Goal: Contribute content: Add original content to the website for others to see

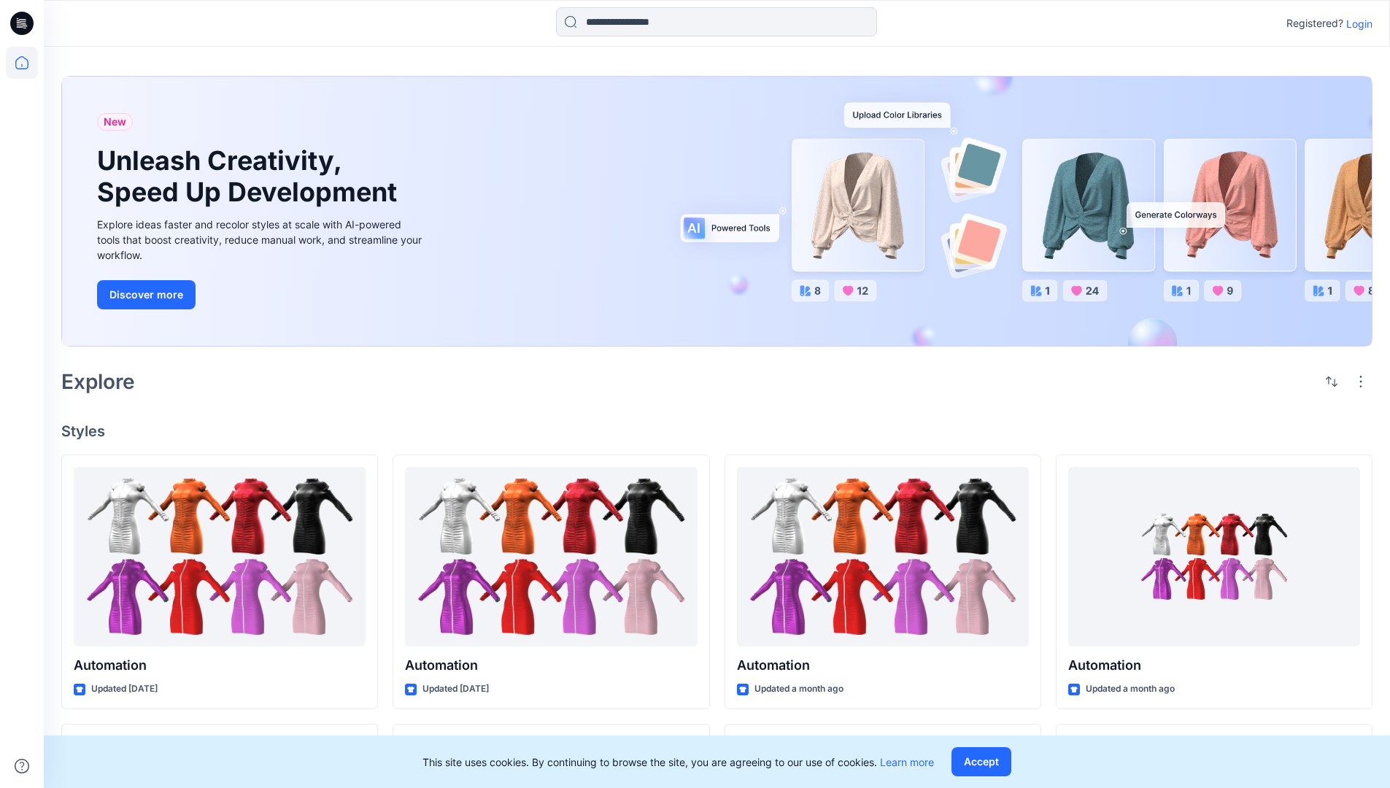
click at [1356, 23] on p "Login" at bounding box center [1359, 23] width 26 height 15
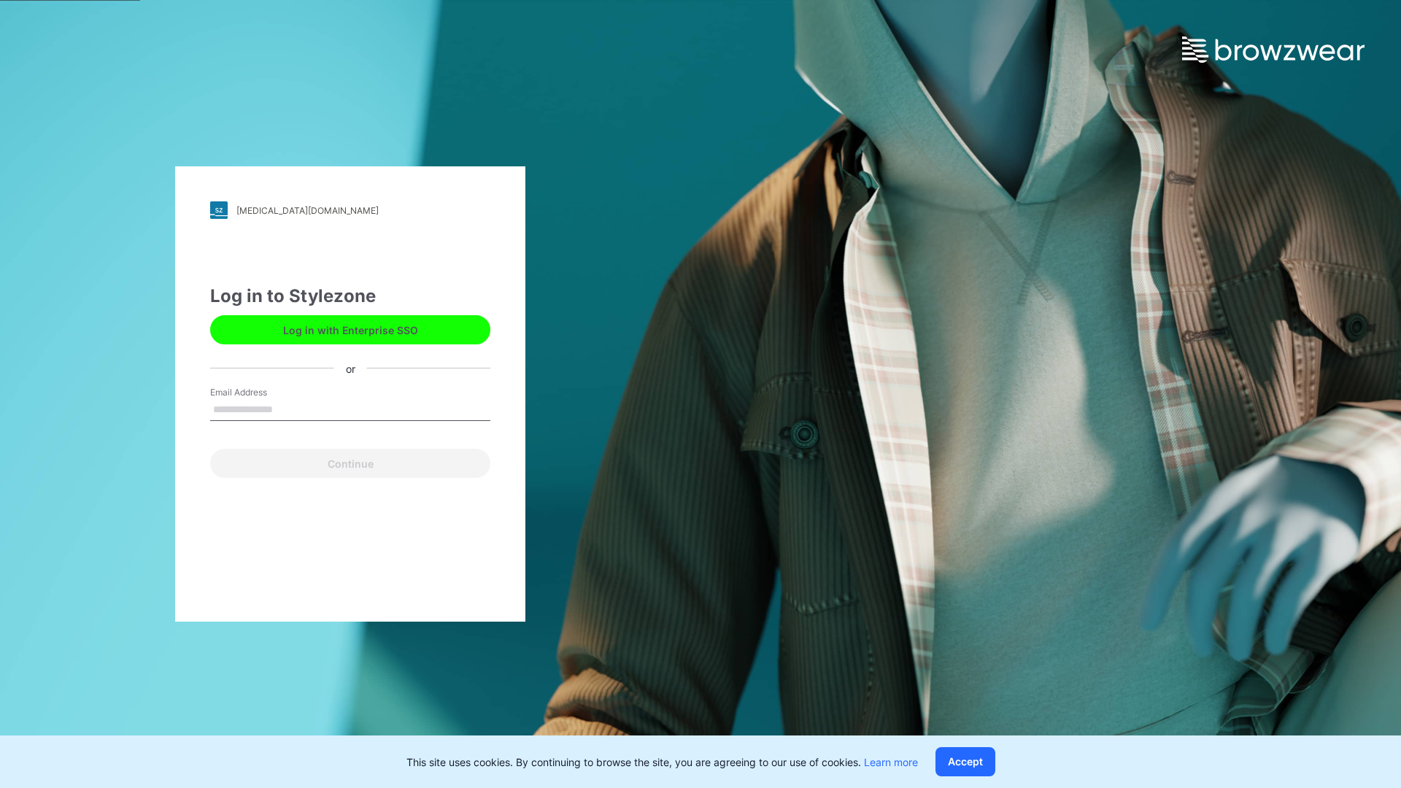
click at [288, 409] on input "Email Address" at bounding box center [350, 410] width 280 height 22
type input "**********"
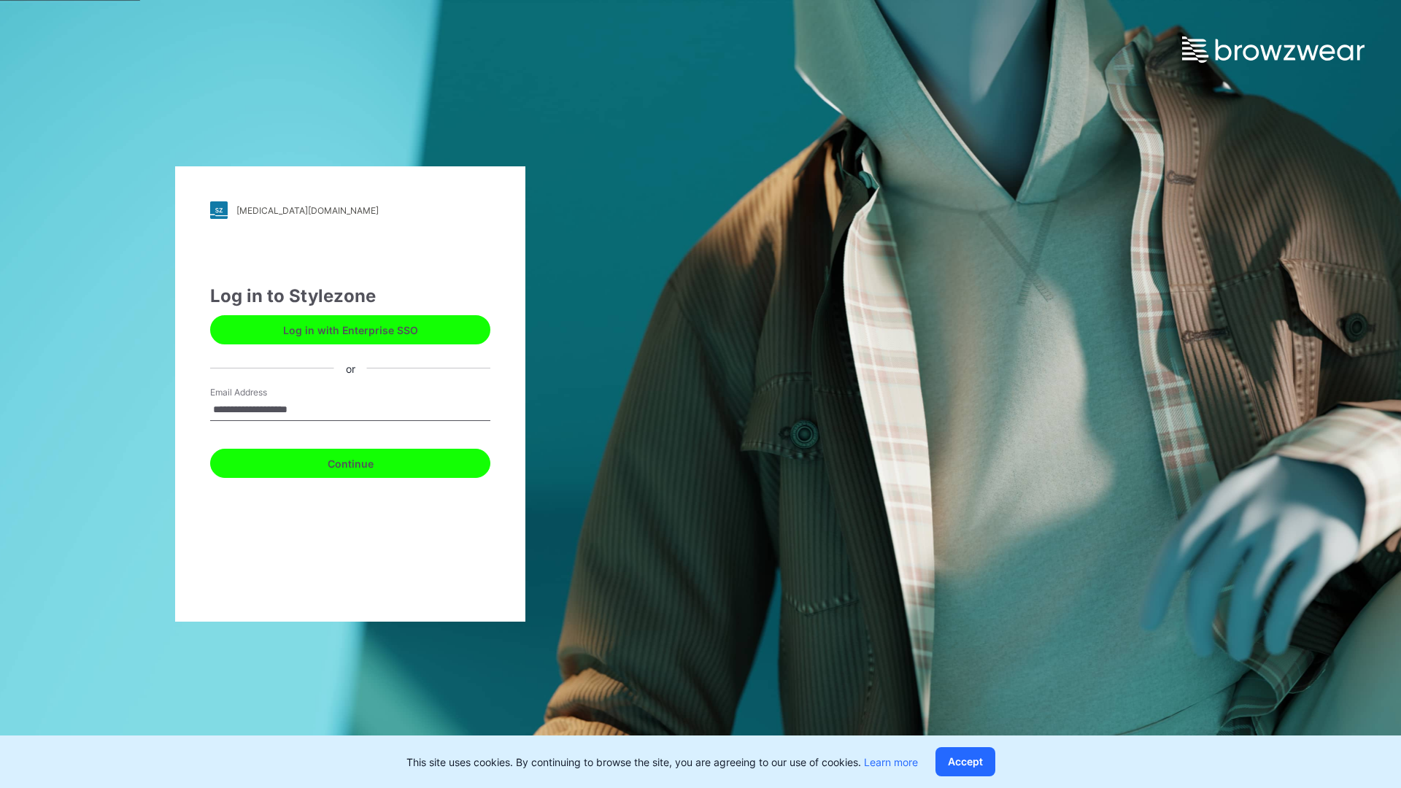
click at [366, 461] on button "Continue" at bounding box center [350, 463] width 280 height 29
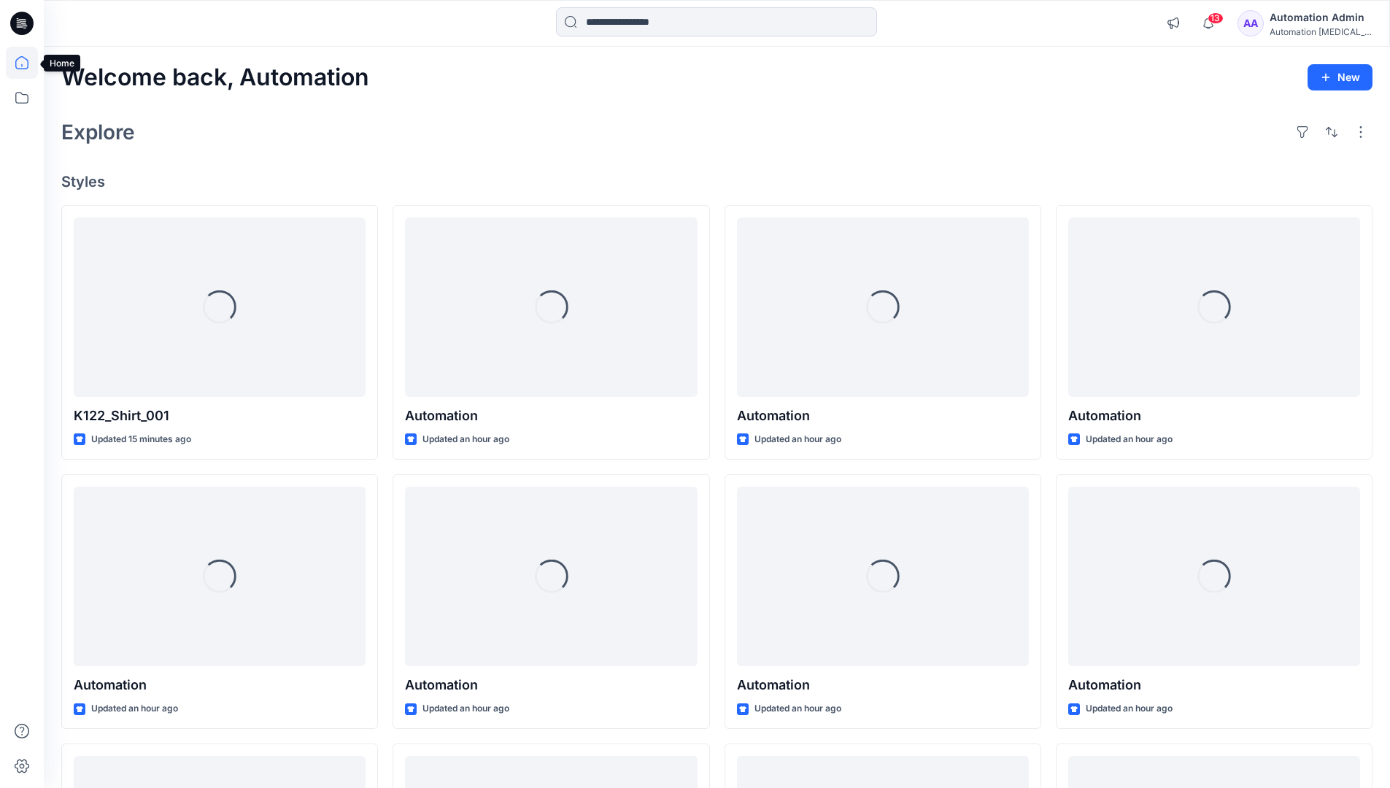
click at [28, 63] on icon at bounding box center [21, 62] width 13 height 13
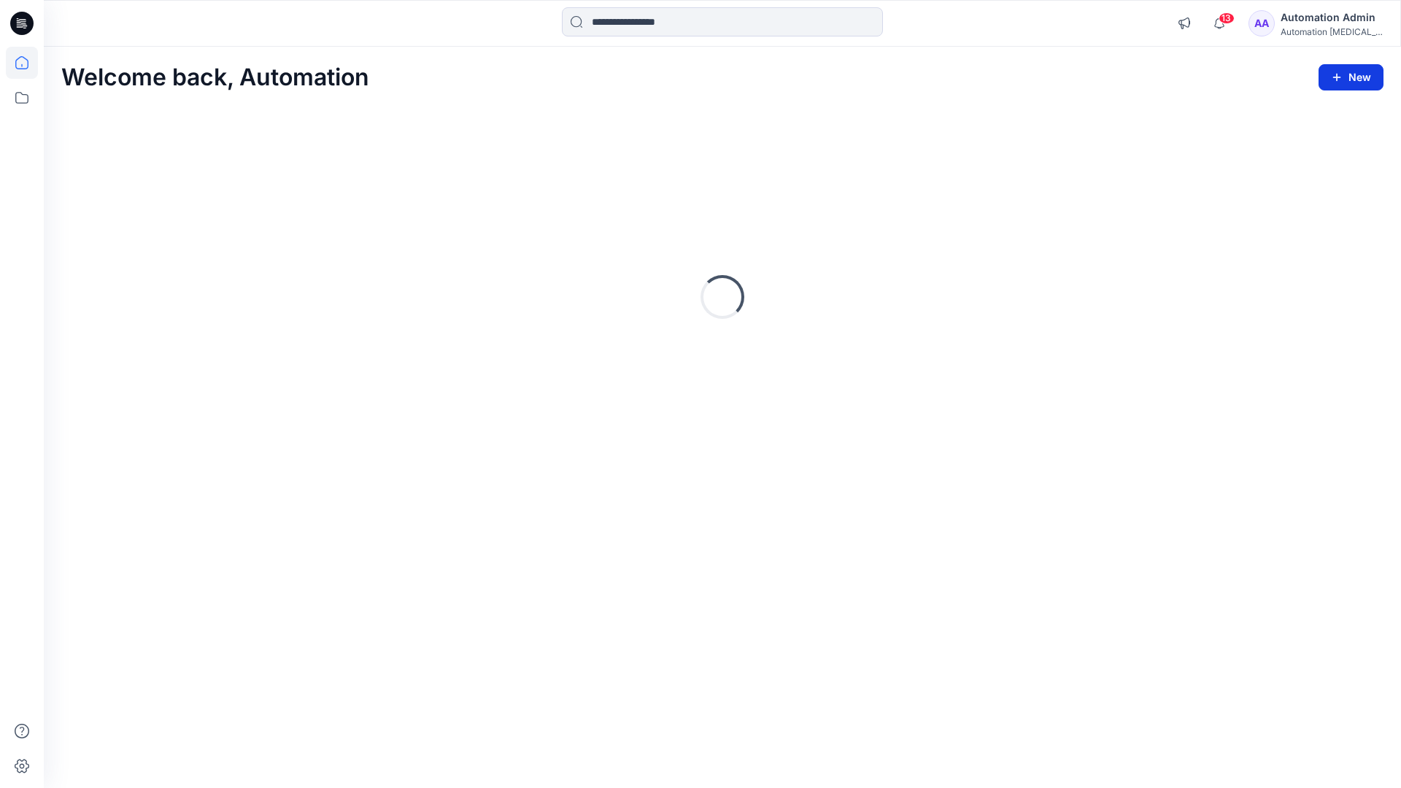
click at [1358, 74] on button "New" at bounding box center [1351, 77] width 65 height 26
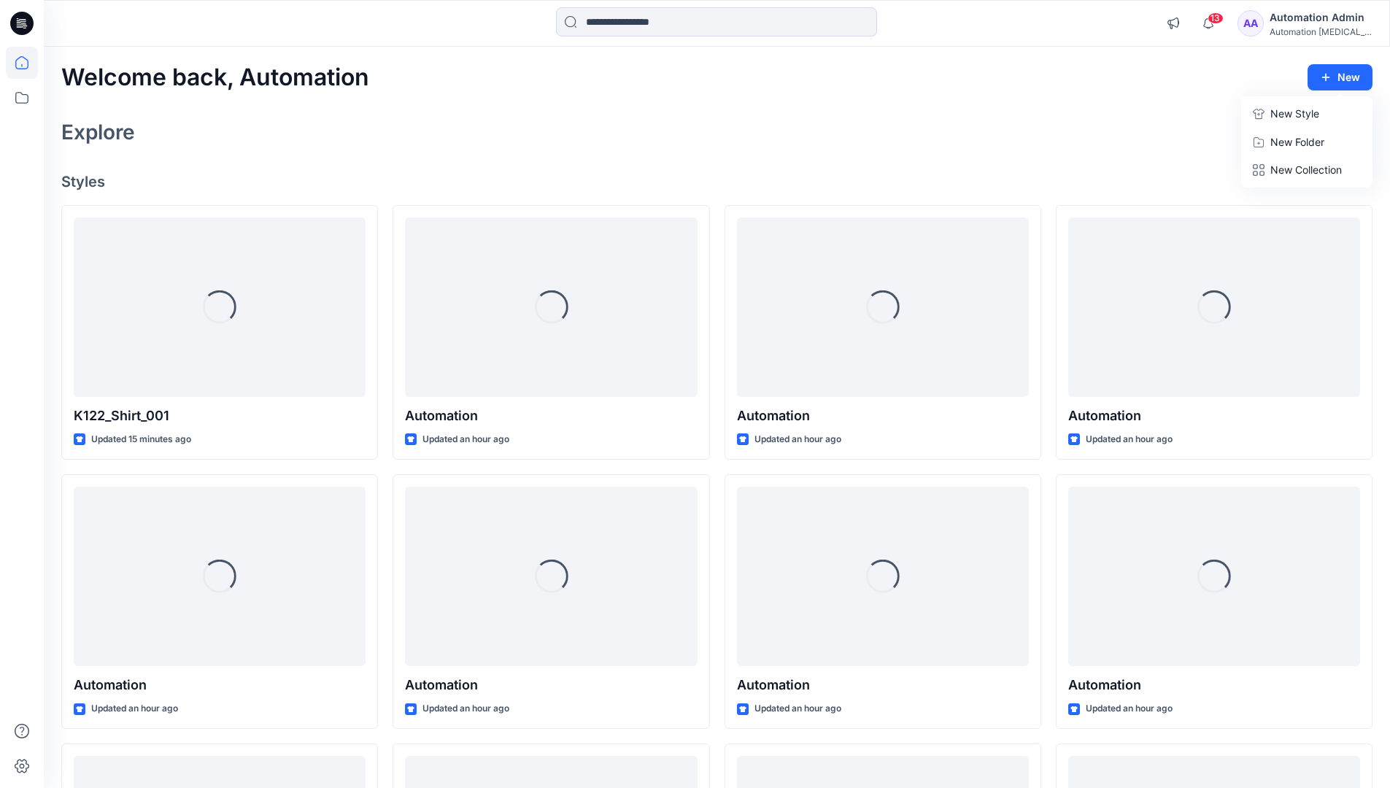
click at [1284, 109] on p "New Style" at bounding box center [1294, 114] width 49 height 18
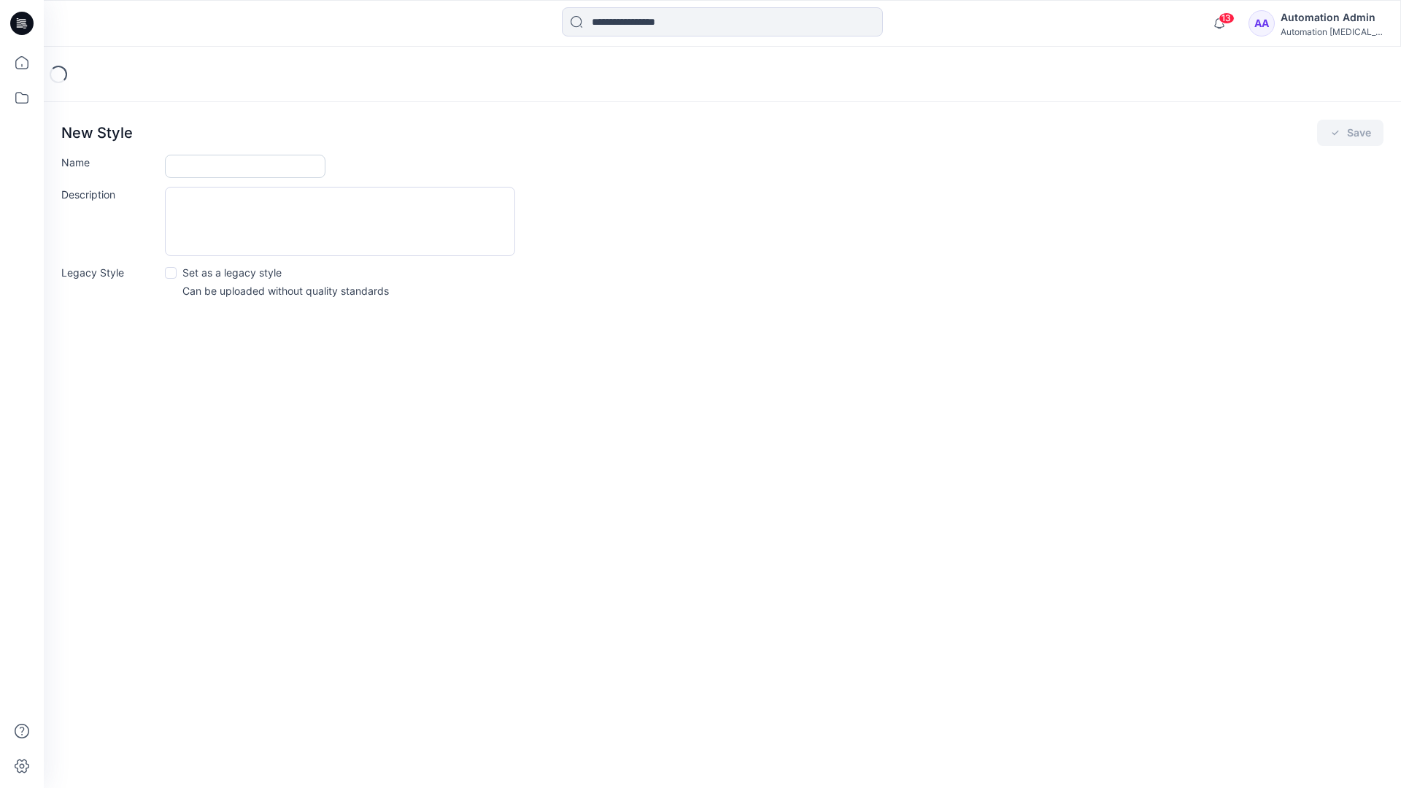
click at [204, 169] on input "Name" at bounding box center [245, 166] width 161 height 23
type input "**********"
click at [170, 271] on span at bounding box center [171, 273] width 12 height 12
click at [1349, 133] on button "Save" at bounding box center [1350, 133] width 66 height 26
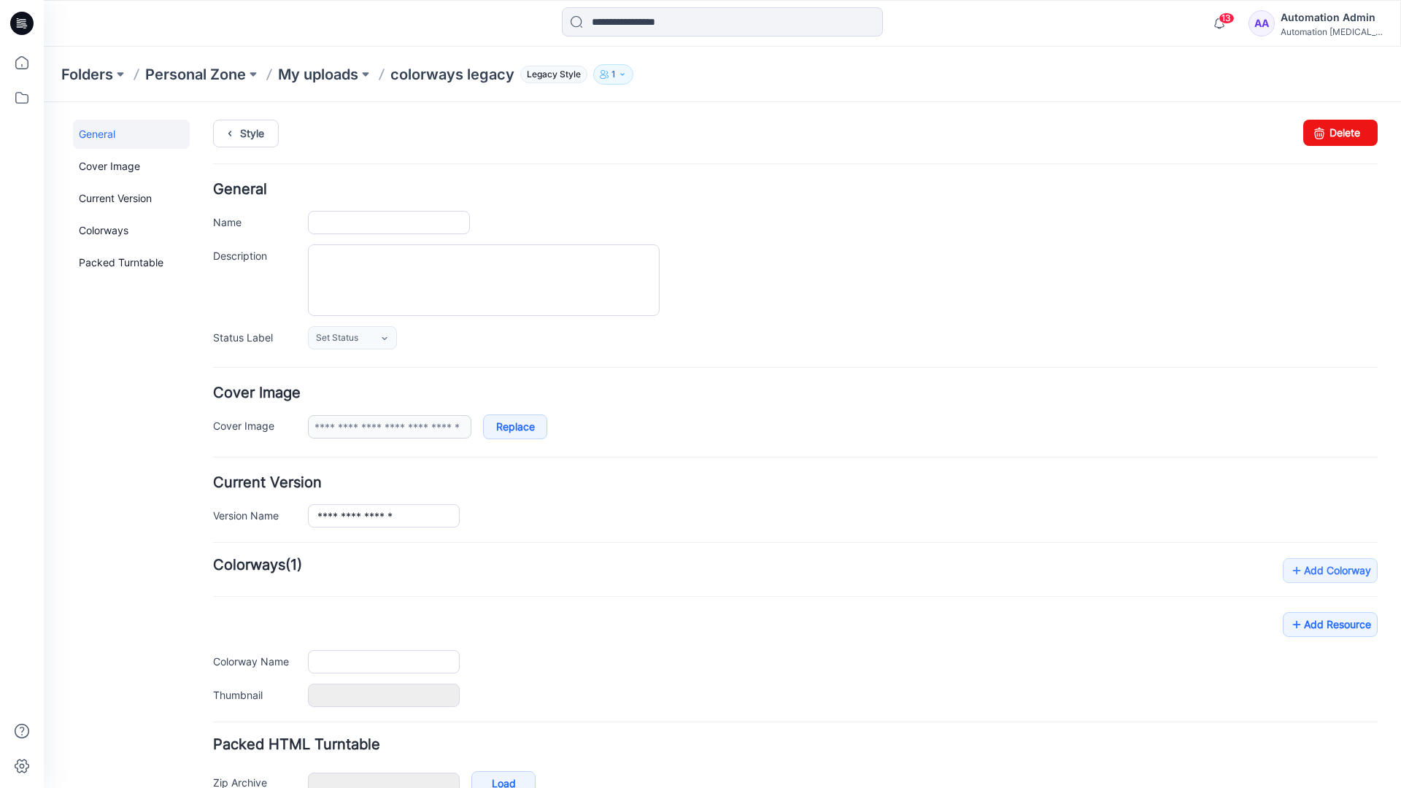
type input "**********"
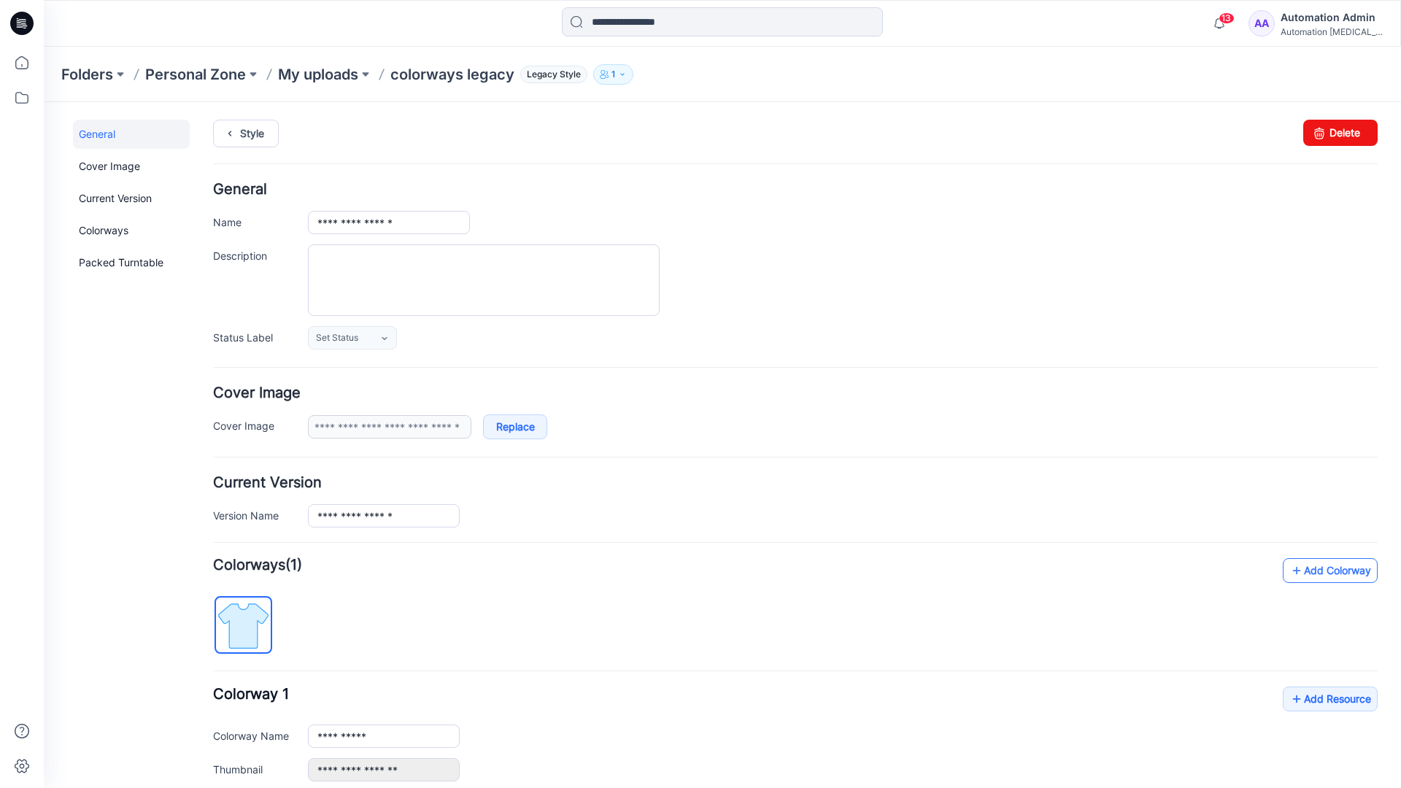
click at [1309, 576] on link "Add Colorway" at bounding box center [1330, 570] width 95 height 25
click at [1308, 571] on link "Add Colorway" at bounding box center [1330, 570] width 95 height 25
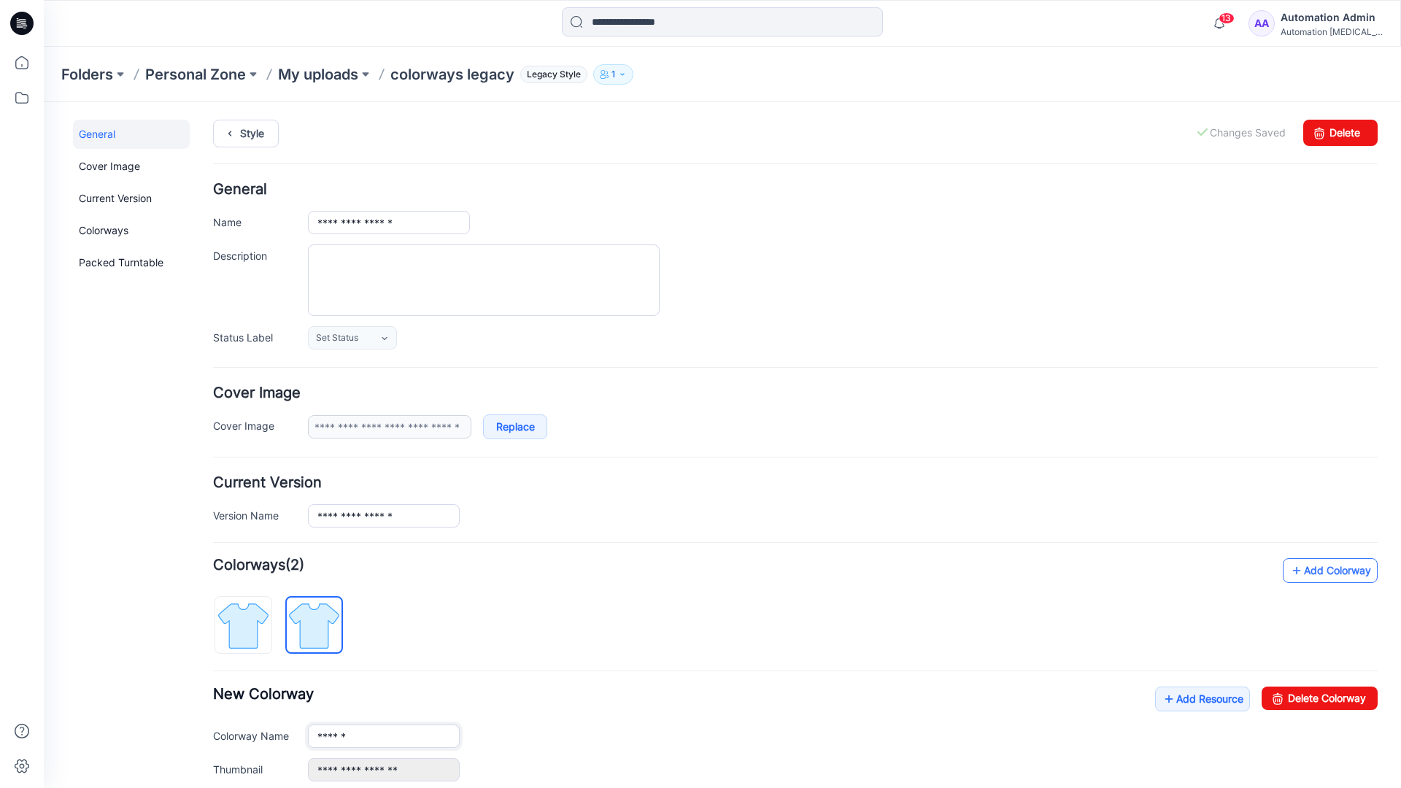
type input "**********"
click at [325, 624] on img at bounding box center [314, 625] width 55 height 55
click at [363, 738] on input "**********" at bounding box center [384, 736] width 152 height 23
click at [384, 735] on input "**********" at bounding box center [384, 736] width 152 height 23
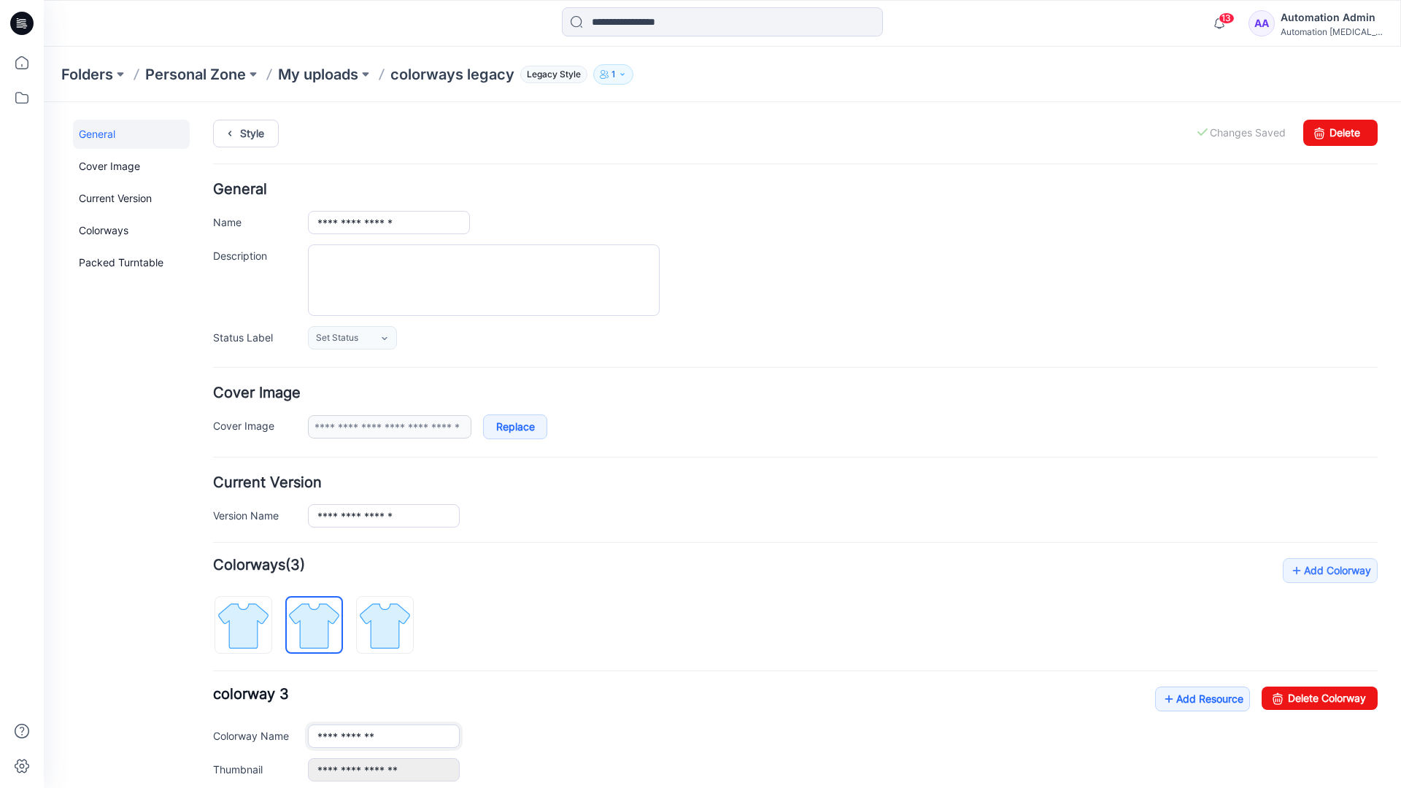
click at [384, 735] on input "**********" at bounding box center [384, 736] width 152 height 23
type input "*"
click at [258, 615] on img at bounding box center [243, 625] width 55 height 55
click at [1195, 701] on link "Add Resource" at bounding box center [1202, 699] width 95 height 25
type input "**********"
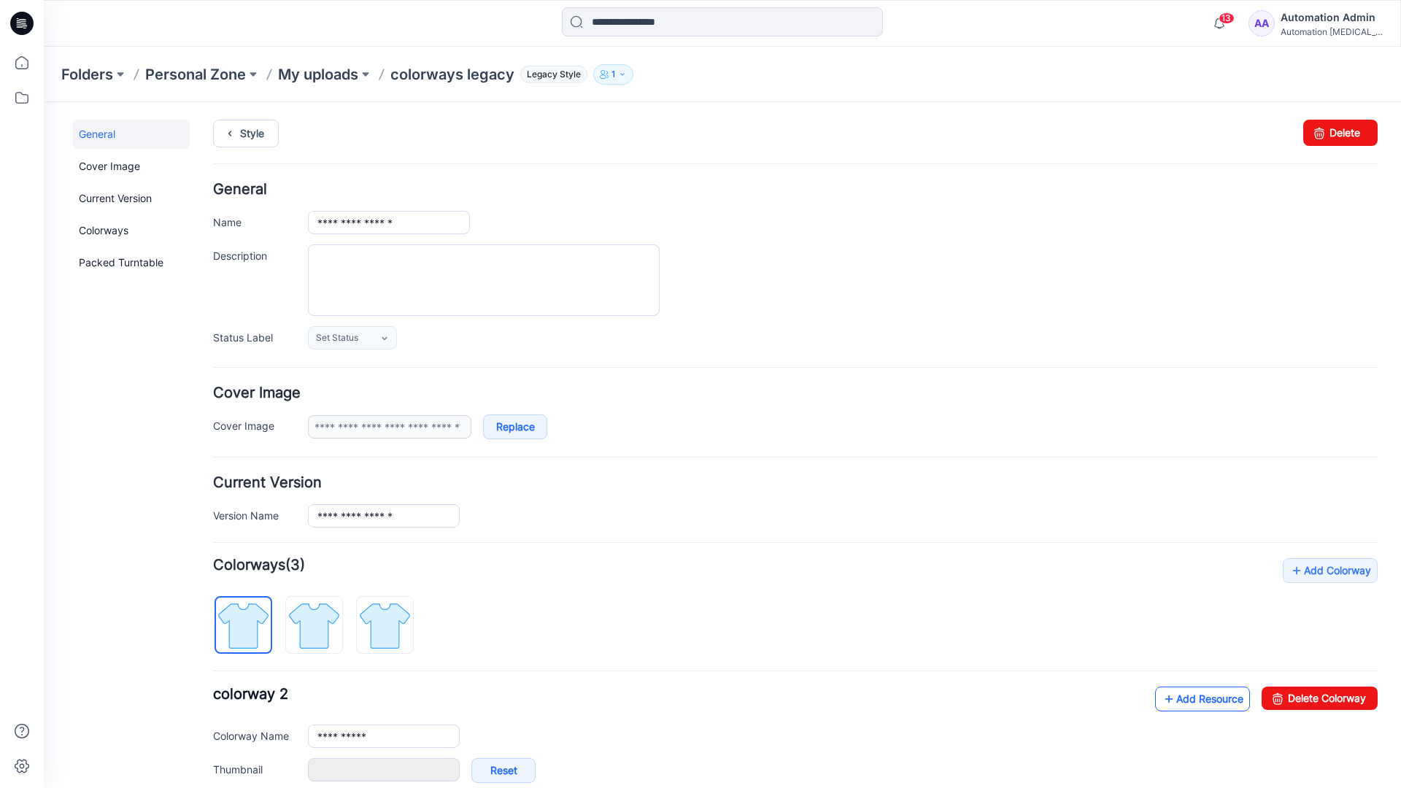
type input "**********"
click at [293, 770] on link at bounding box center [294, 770] width 12 height 12
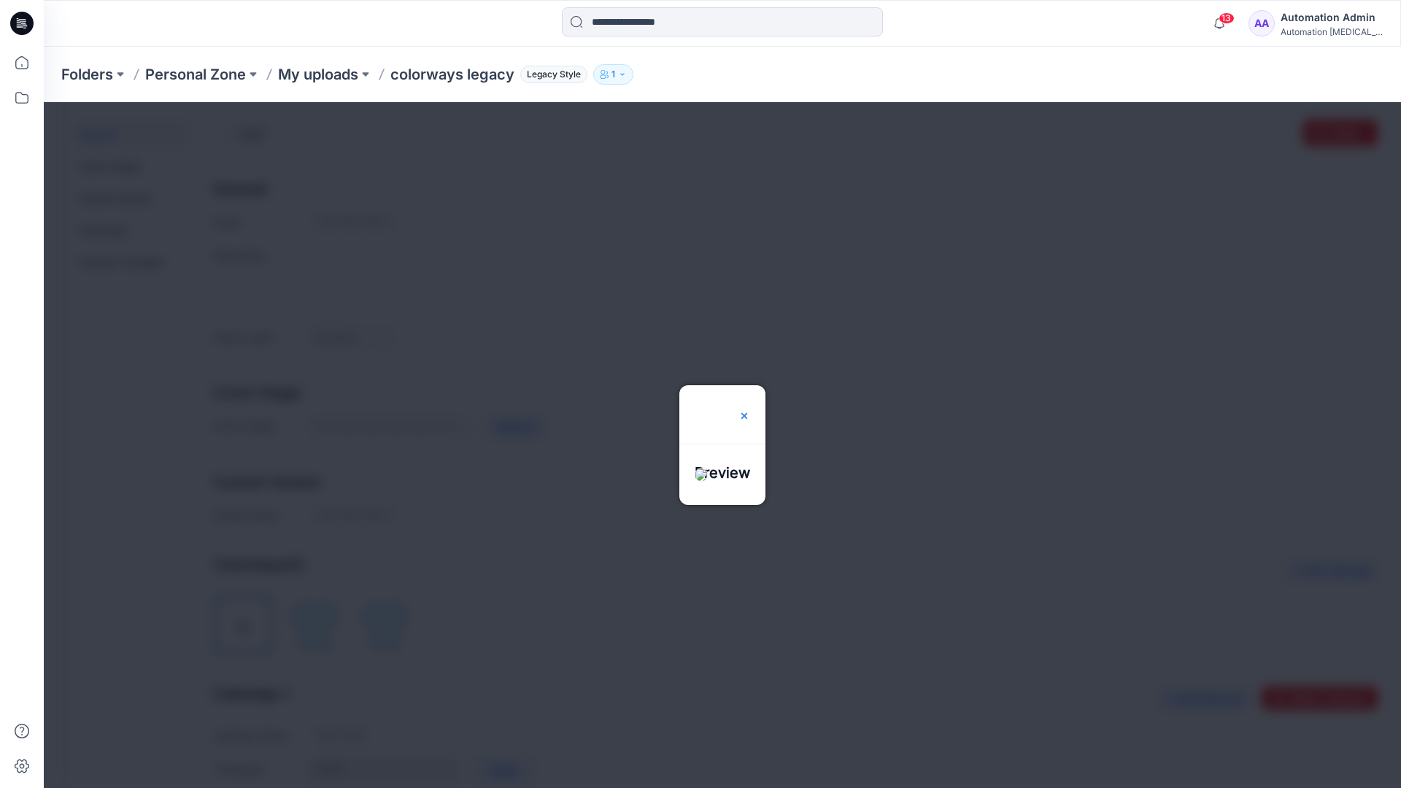
click at [750, 410] on img at bounding box center [744, 416] width 12 height 12
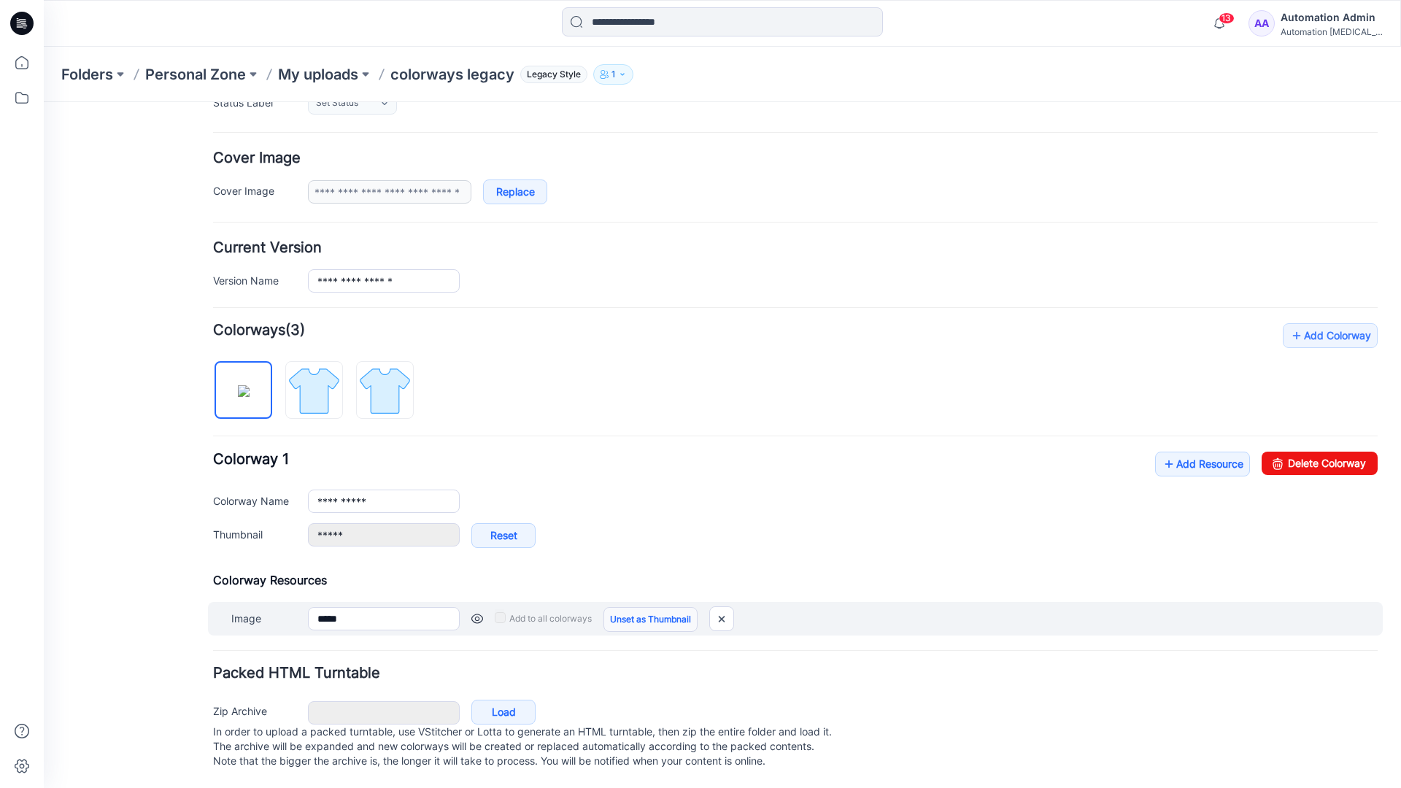
click at [645, 607] on link "Unset as Thumbnail" at bounding box center [650, 619] width 94 height 25
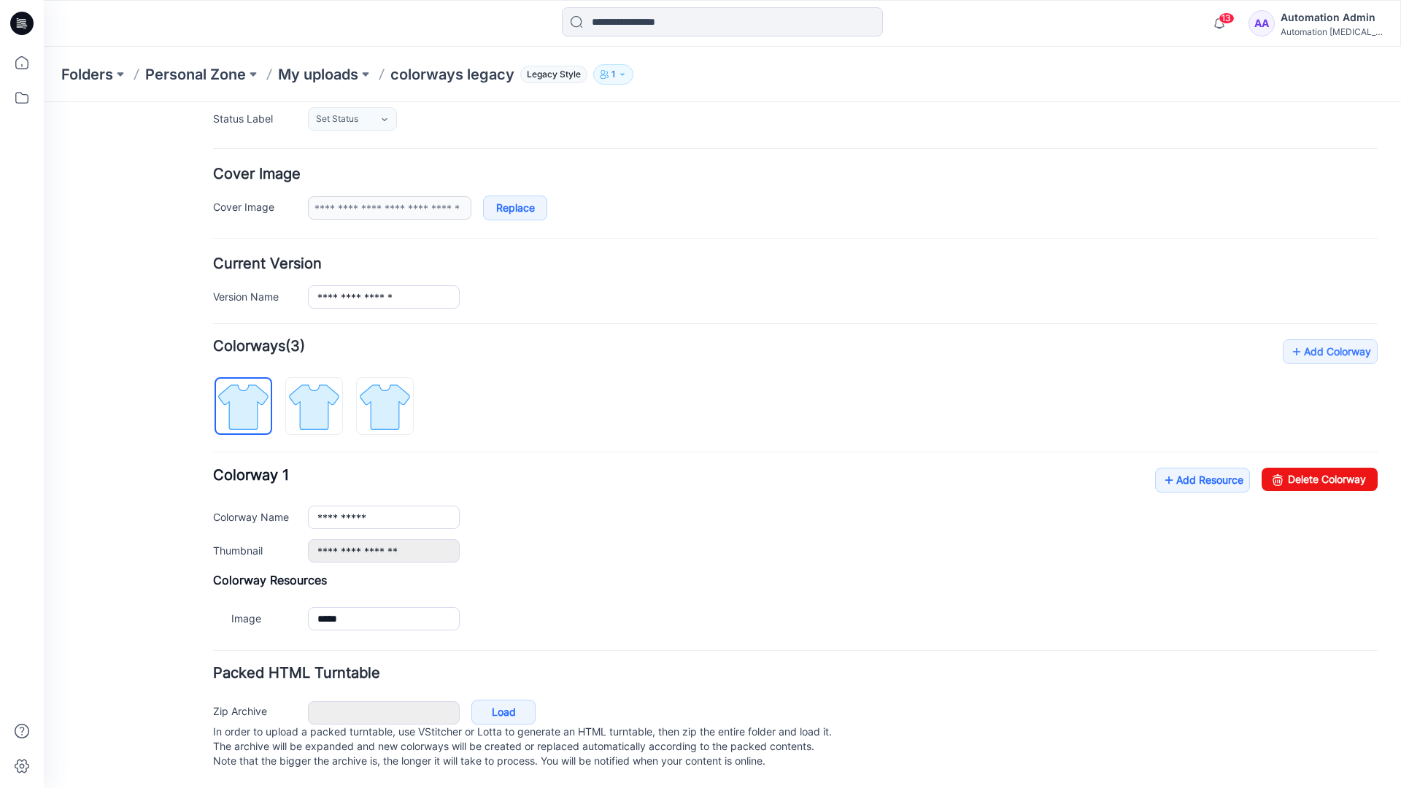
scroll to position [234, 0]
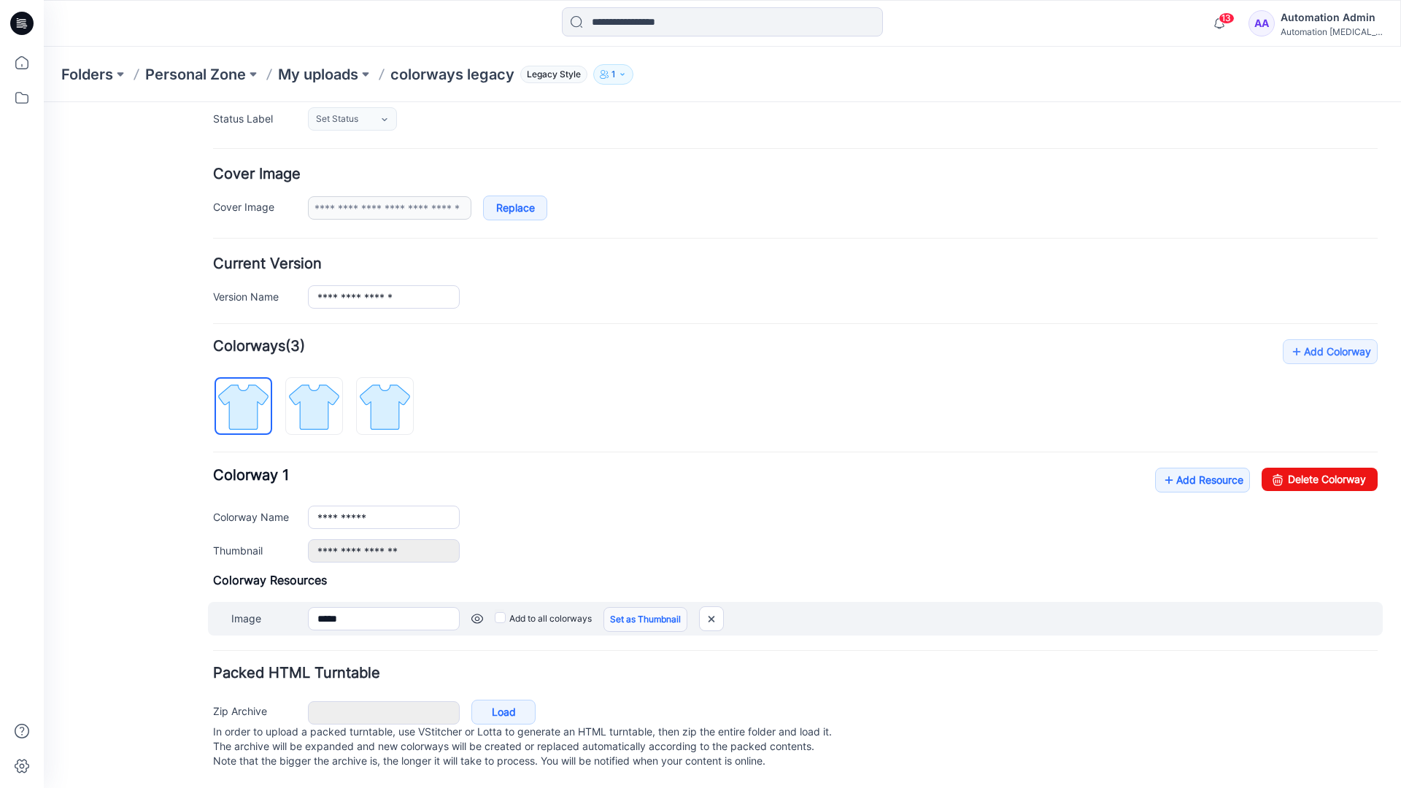
click at [623, 607] on link "Set as Thumbnail" at bounding box center [645, 619] width 84 height 25
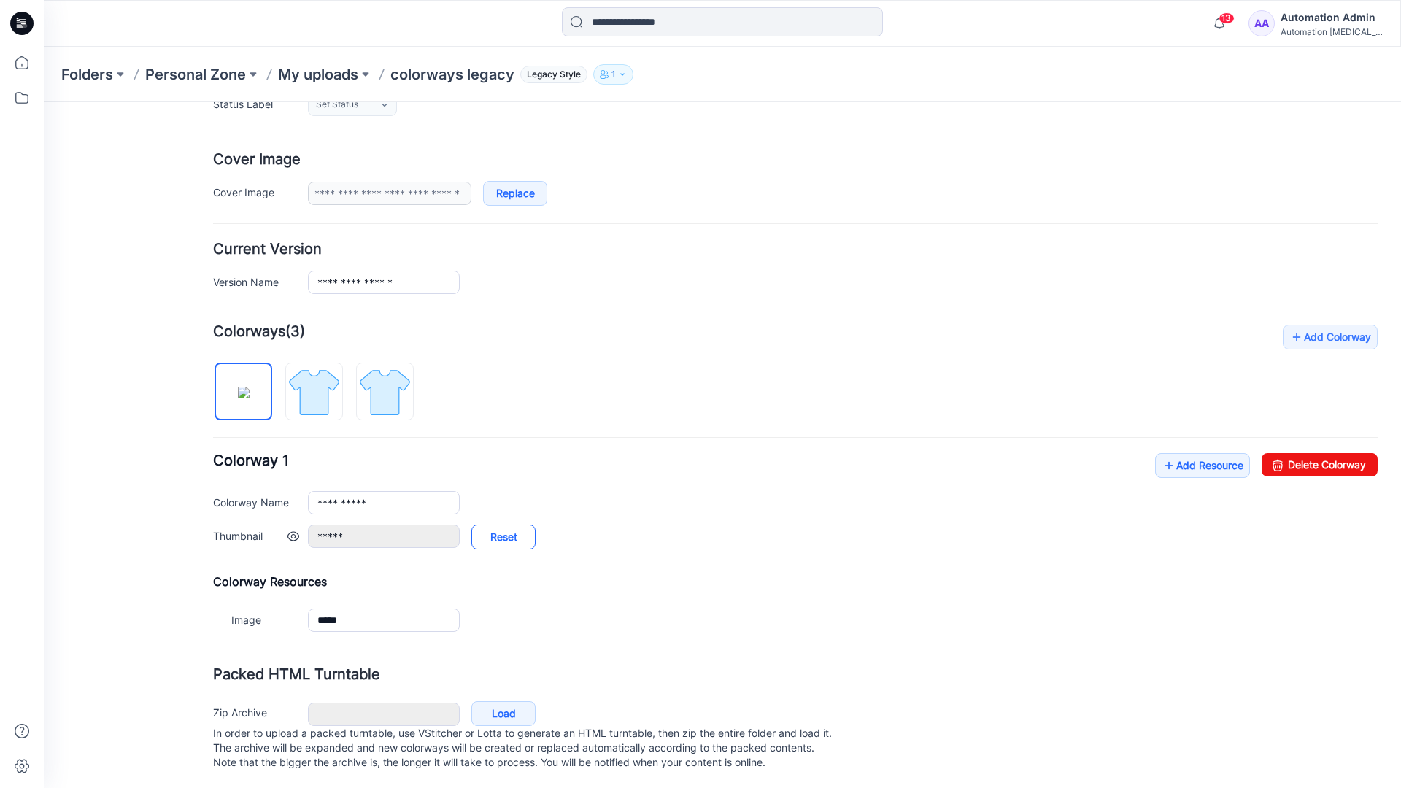
click at [504, 539] on link "Reset" at bounding box center [503, 537] width 64 height 25
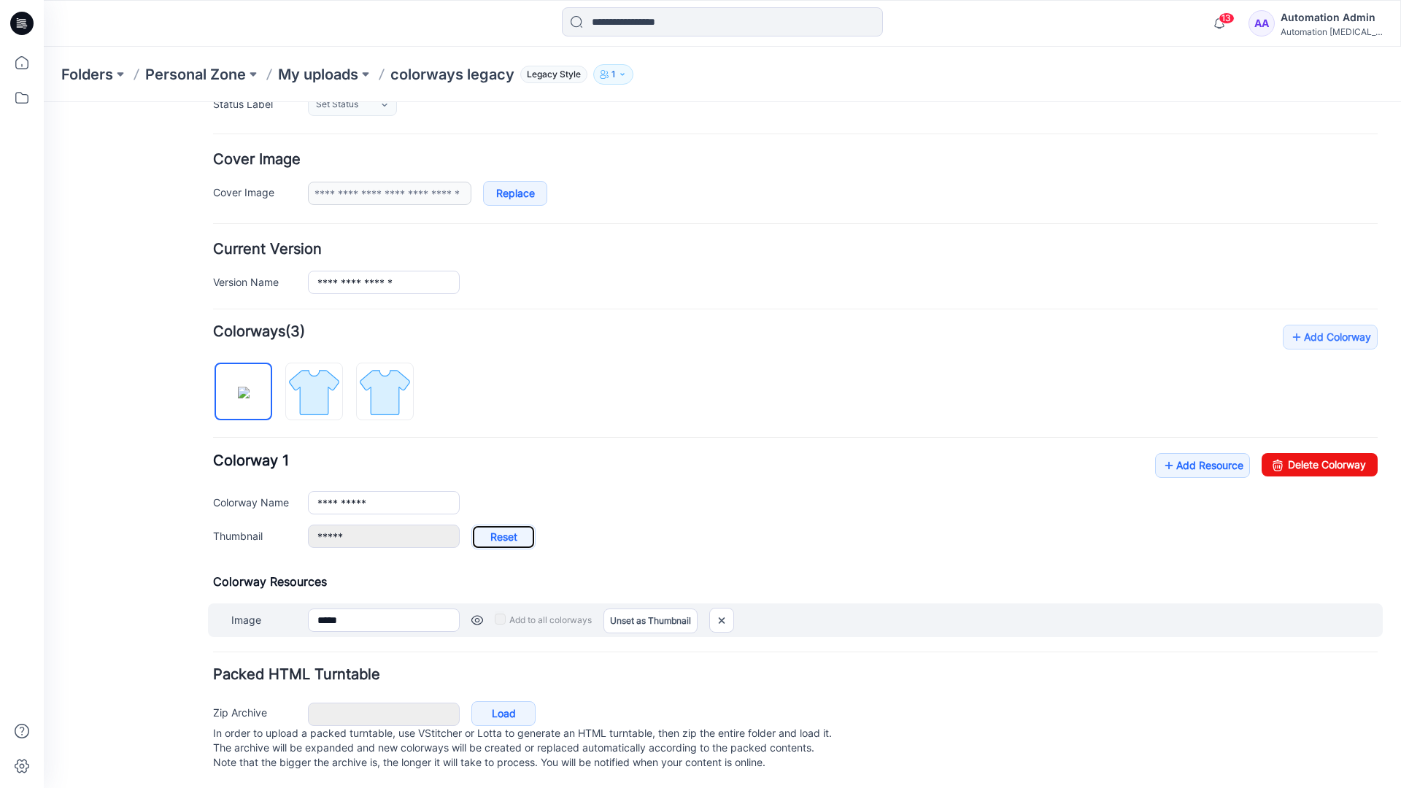
type input "**********"
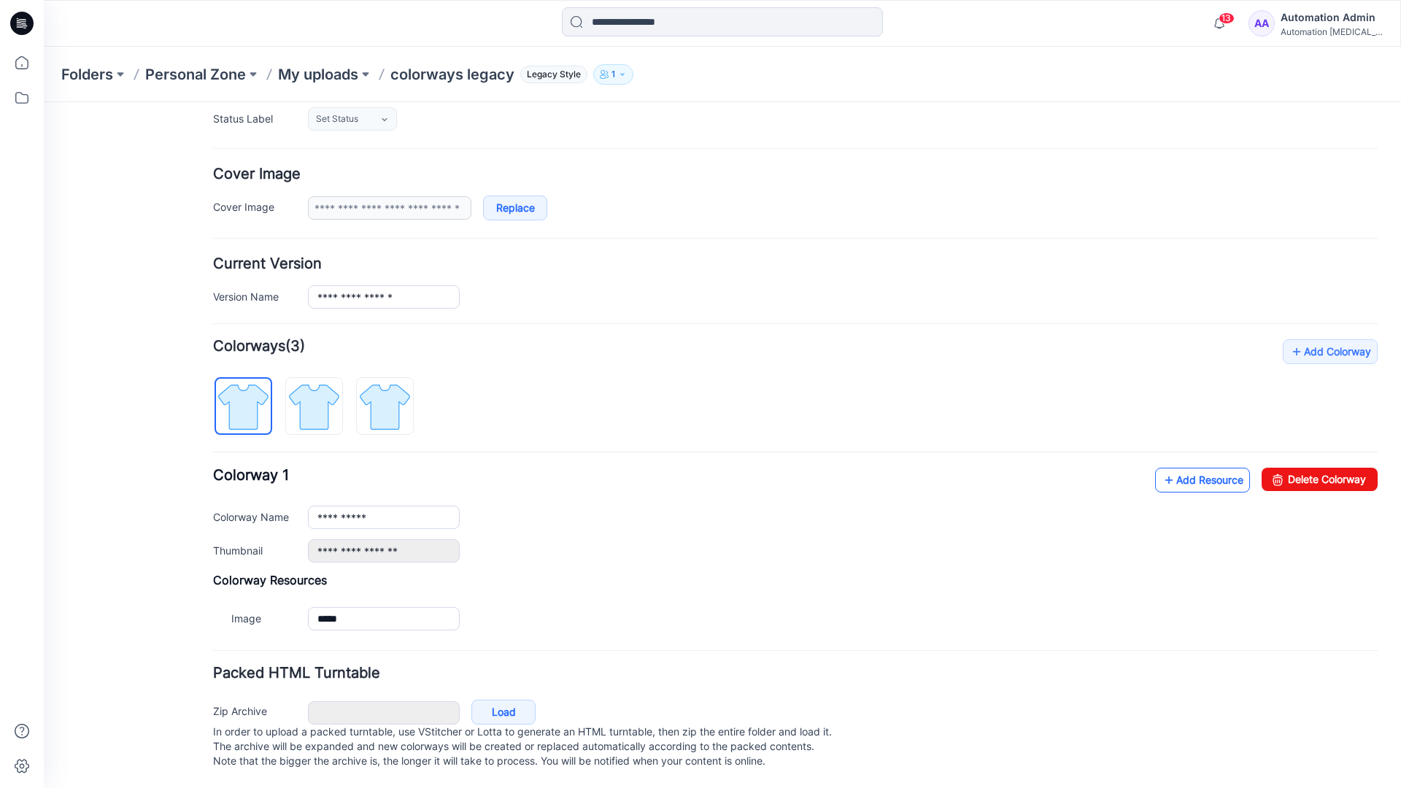
click at [1193, 468] on link "Add Resource" at bounding box center [1202, 480] width 95 height 25
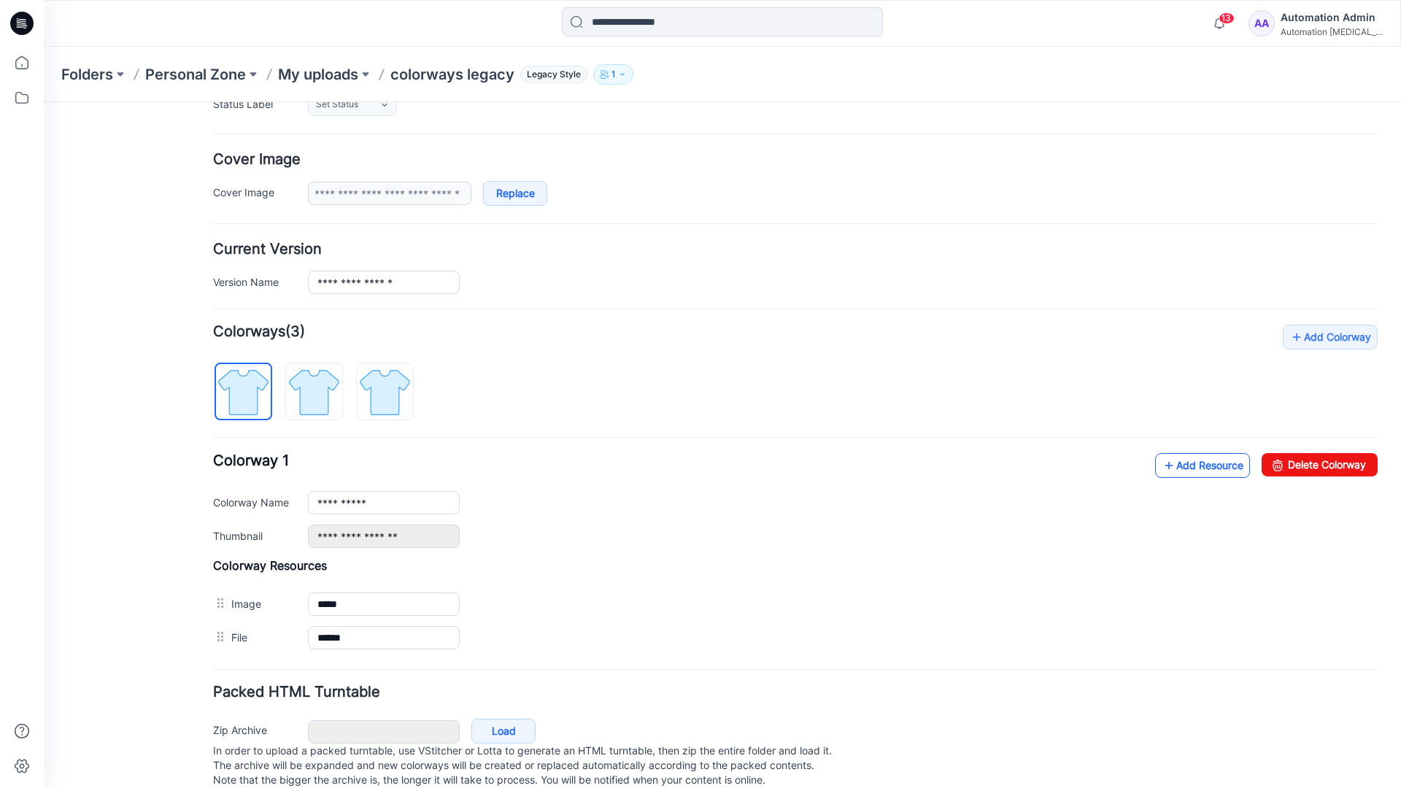
click at [1200, 466] on link "Add Resource" at bounding box center [1202, 465] width 95 height 25
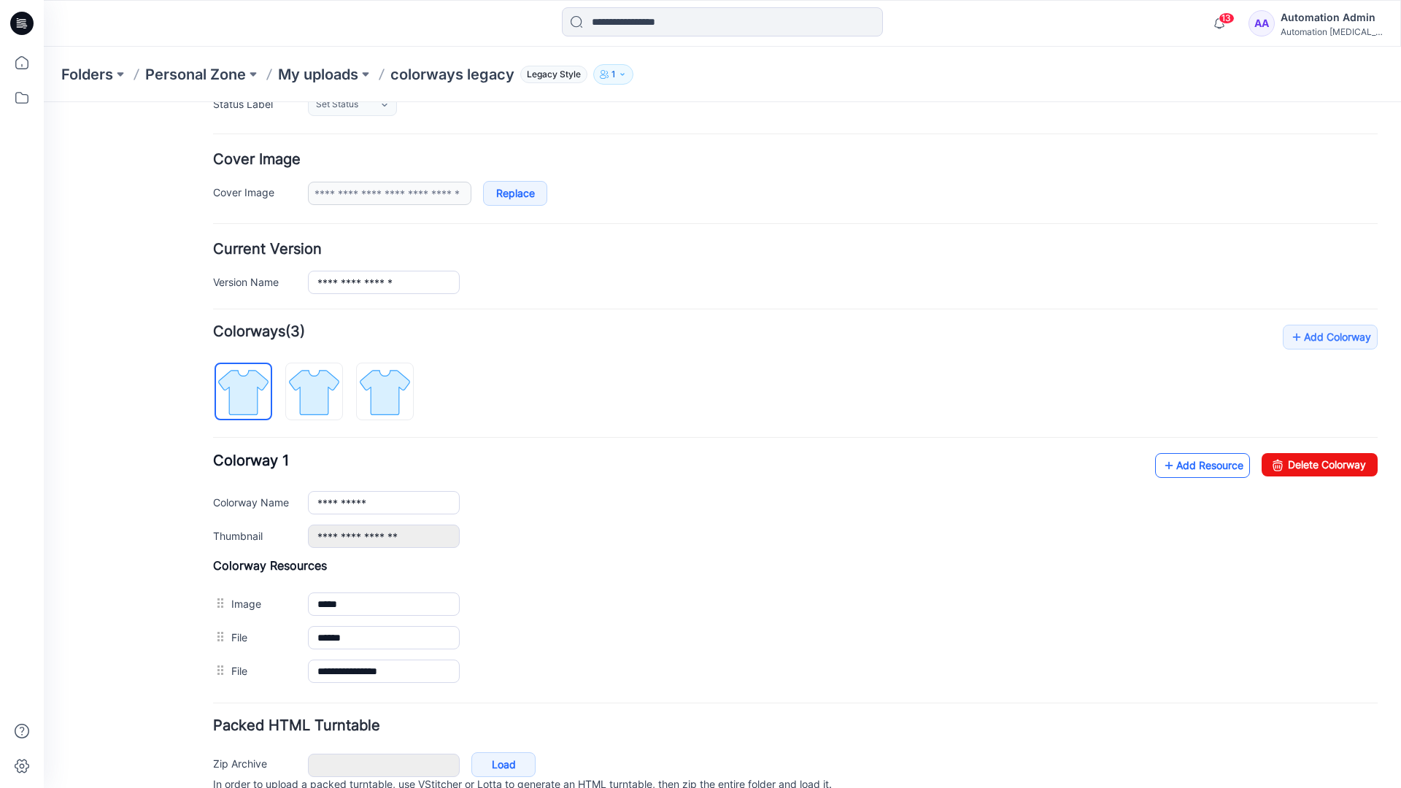
click at [1180, 466] on link "Add Resource" at bounding box center [1202, 465] width 95 height 25
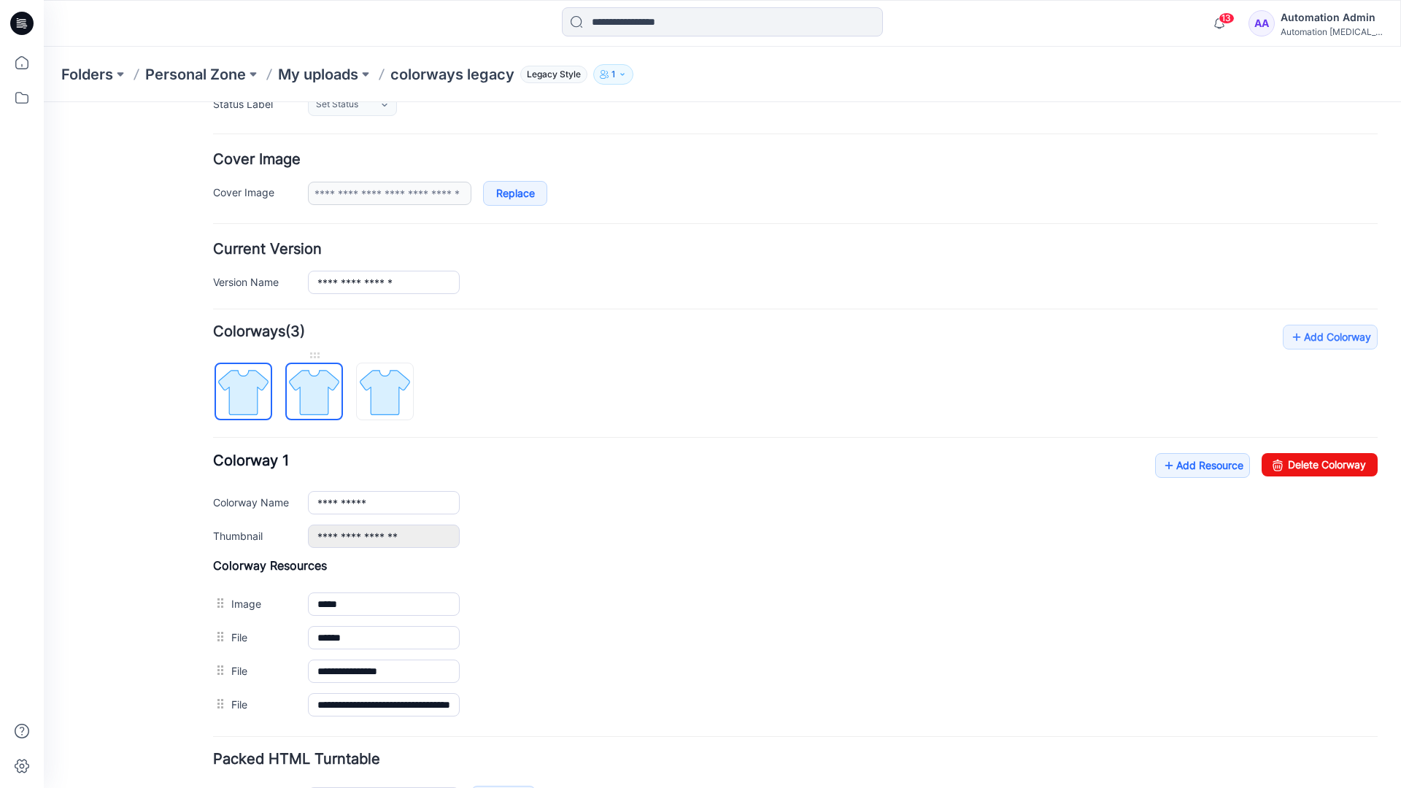
click at [328, 405] on img at bounding box center [314, 392] width 55 height 55
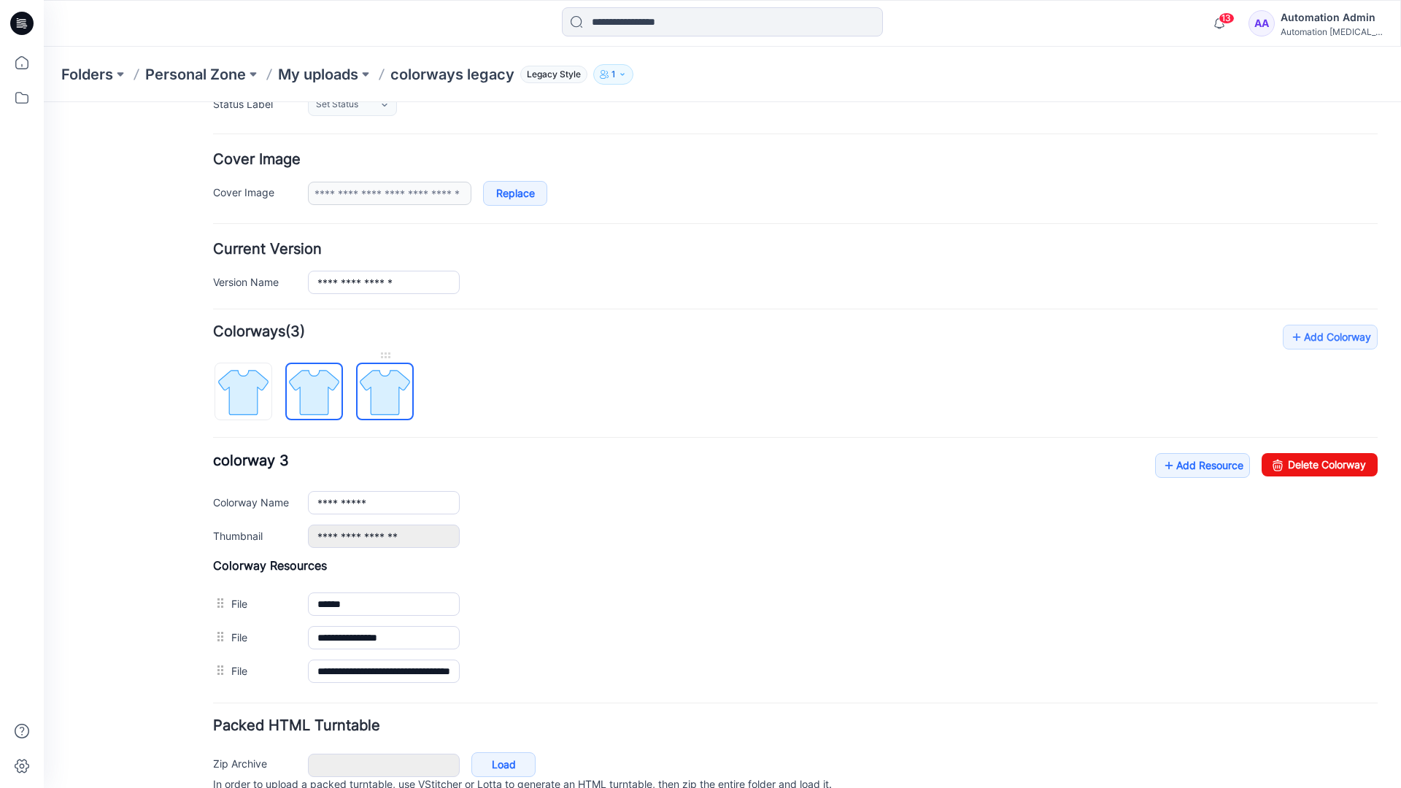
click at [402, 408] on img at bounding box center [385, 392] width 55 height 55
click at [329, 405] on img at bounding box center [314, 392] width 55 height 55
click at [263, 408] on img at bounding box center [243, 392] width 55 height 55
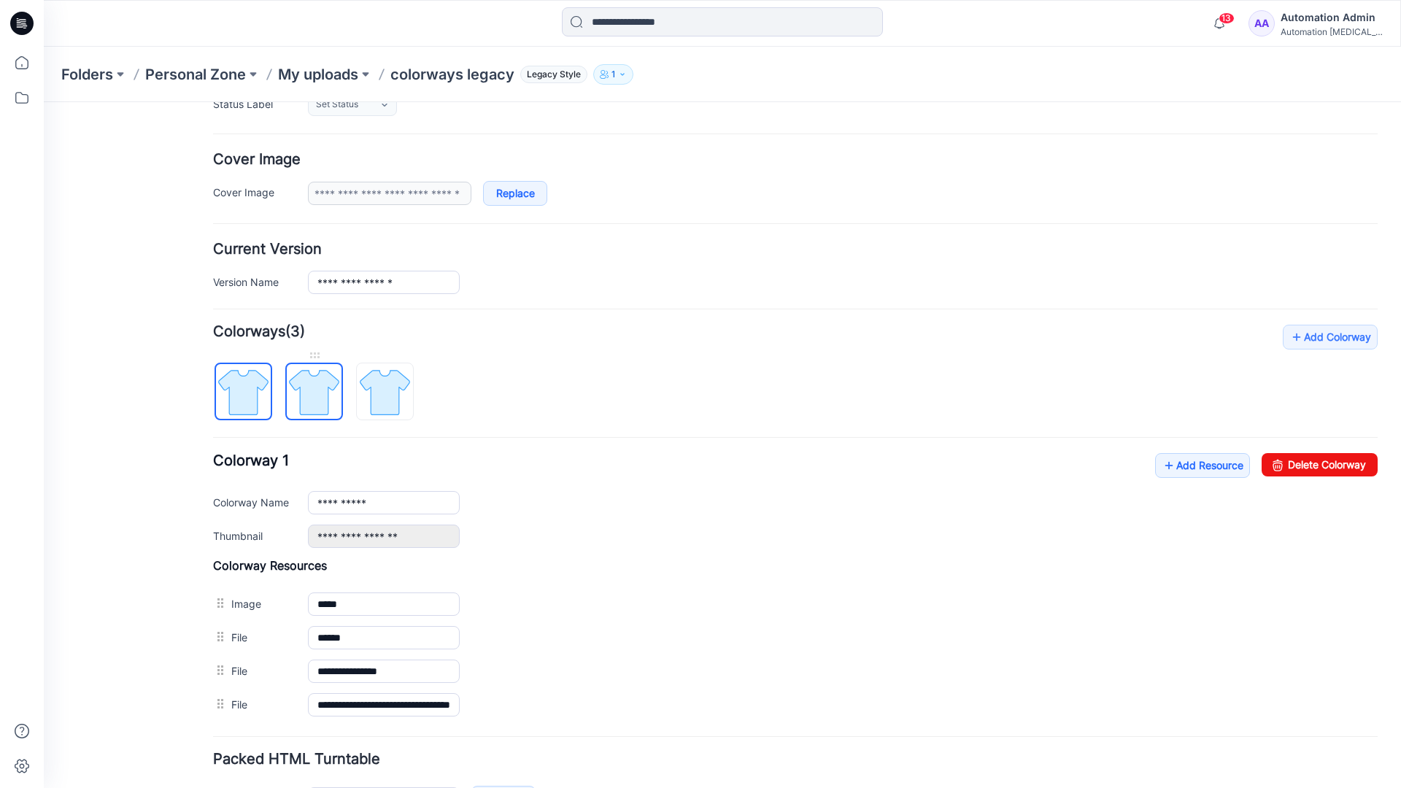
click at [308, 390] on img at bounding box center [314, 392] width 55 height 55
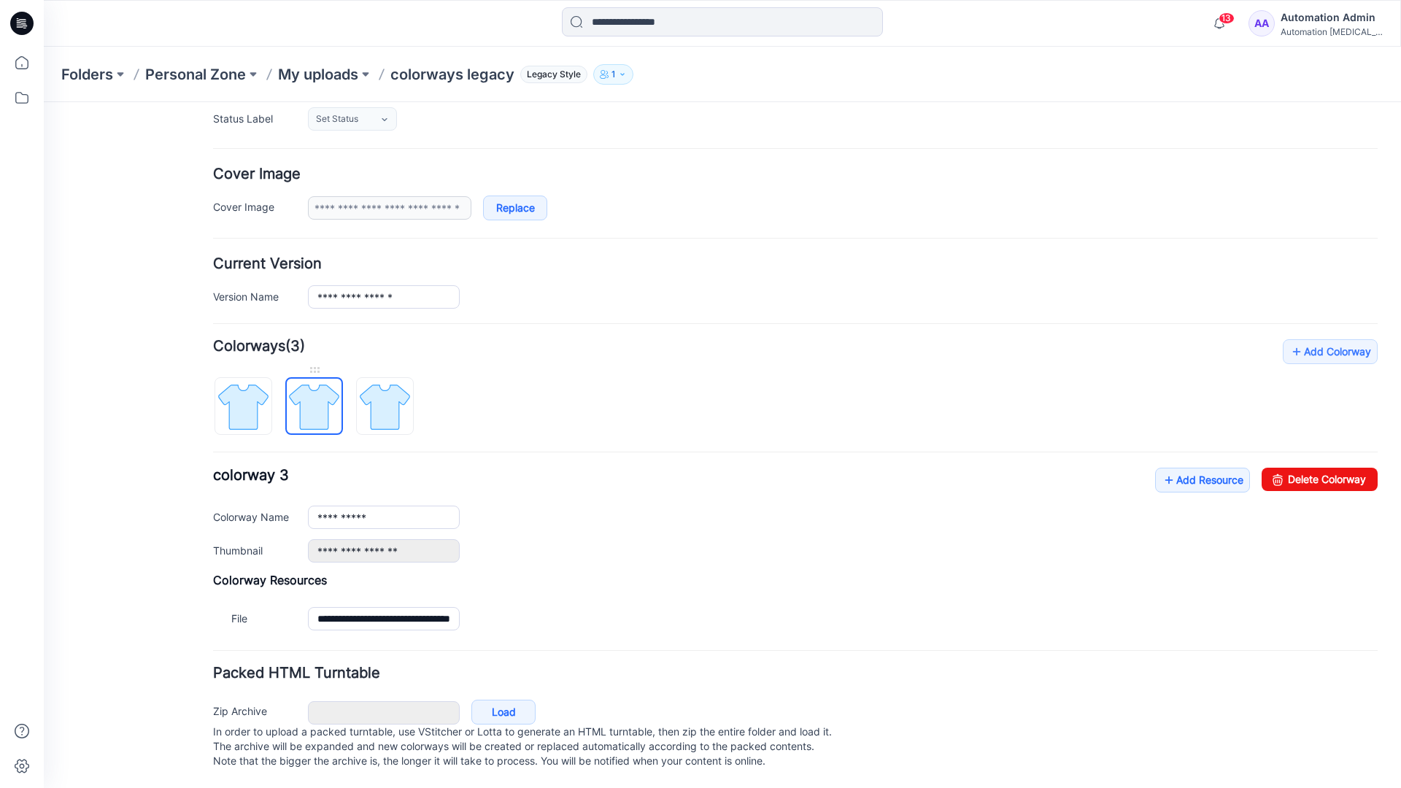
scroll to position [161, 0]
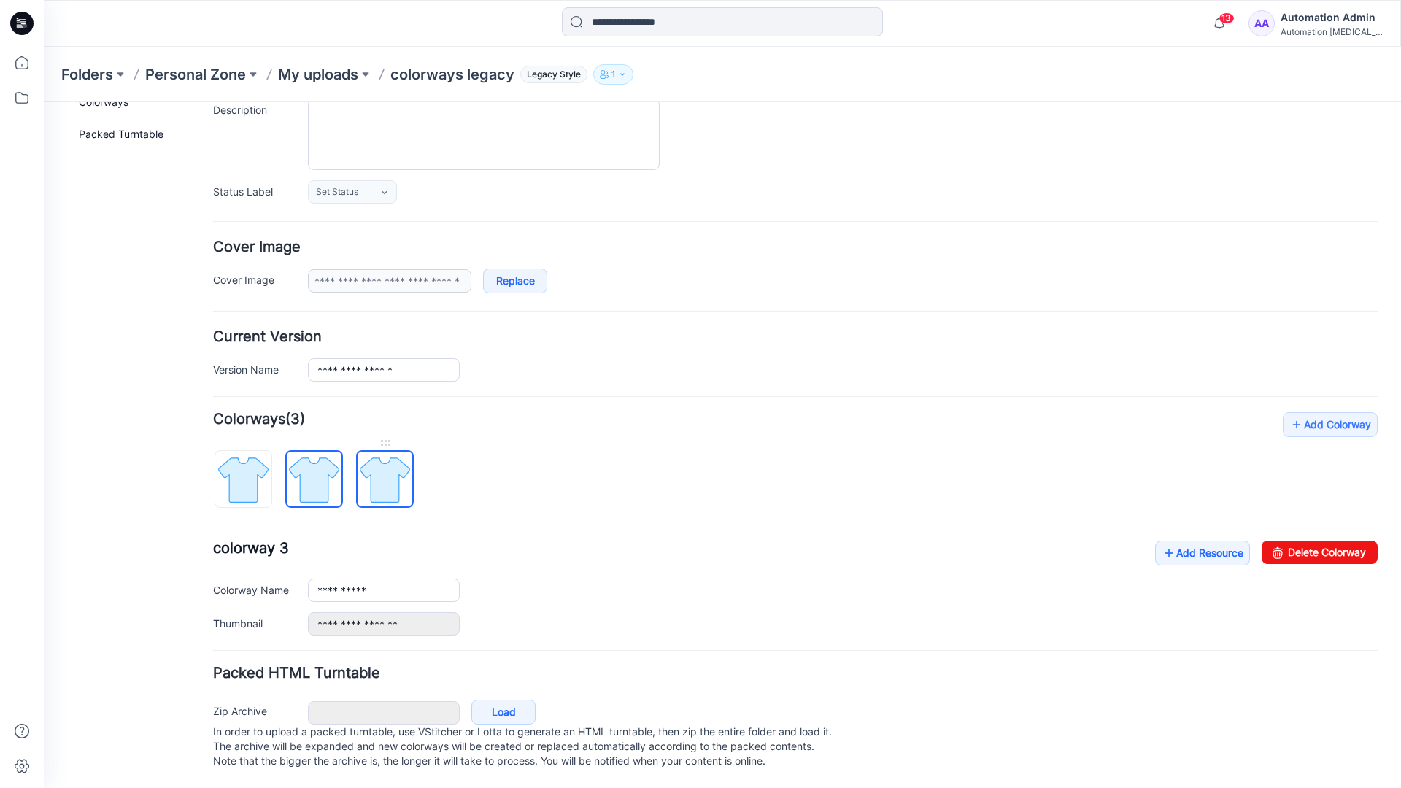
click at [385, 465] on img at bounding box center [385, 479] width 55 height 55
click at [309, 464] on img at bounding box center [314, 479] width 55 height 55
click at [378, 464] on img at bounding box center [385, 479] width 55 height 55
click at [314, 469] on img at bounding box center [314, 479] width 55 height 55
click at [253, 472] on img at bounding box center [243, 479] width 55 height 55
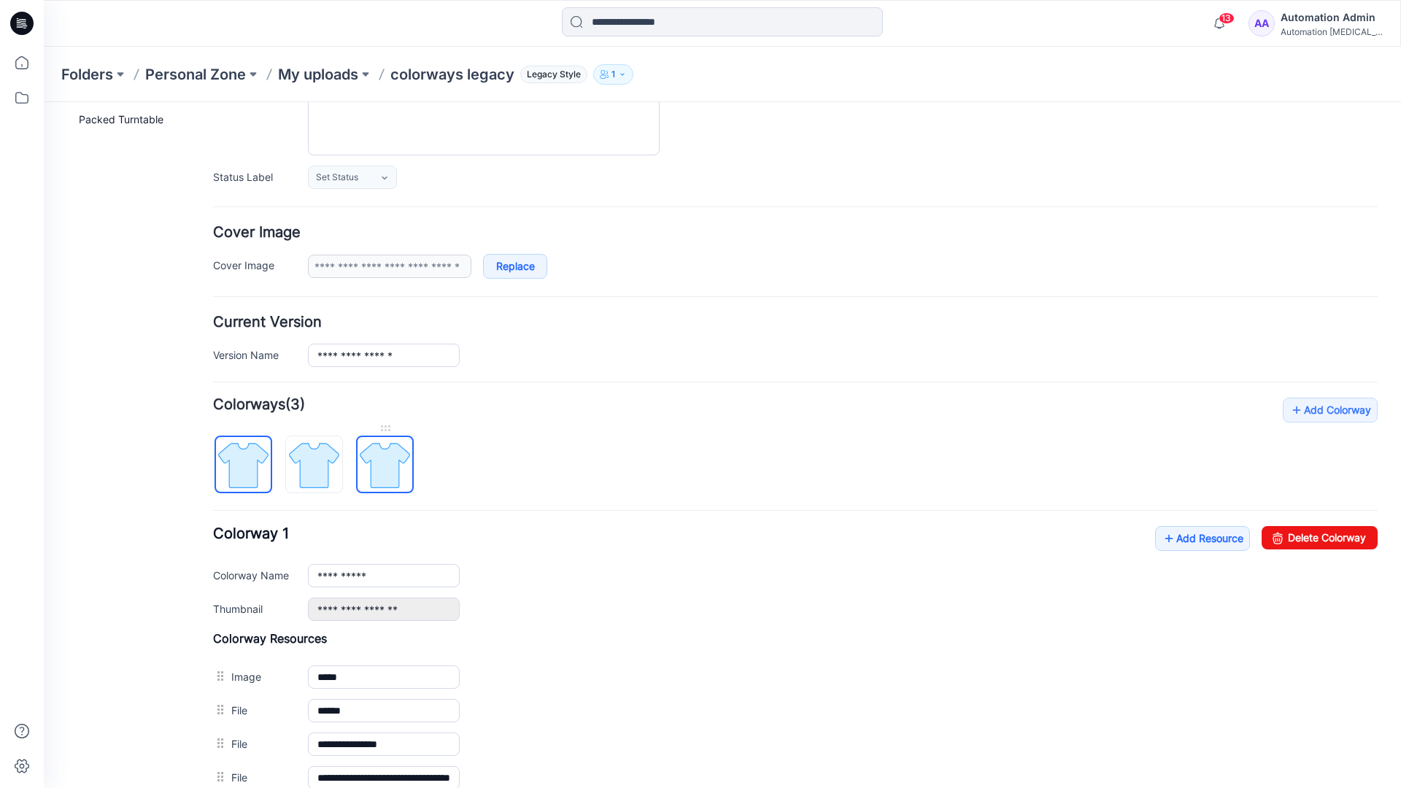
click at [382, 465] on img at bounding box center [385, 465] width 55 height 55
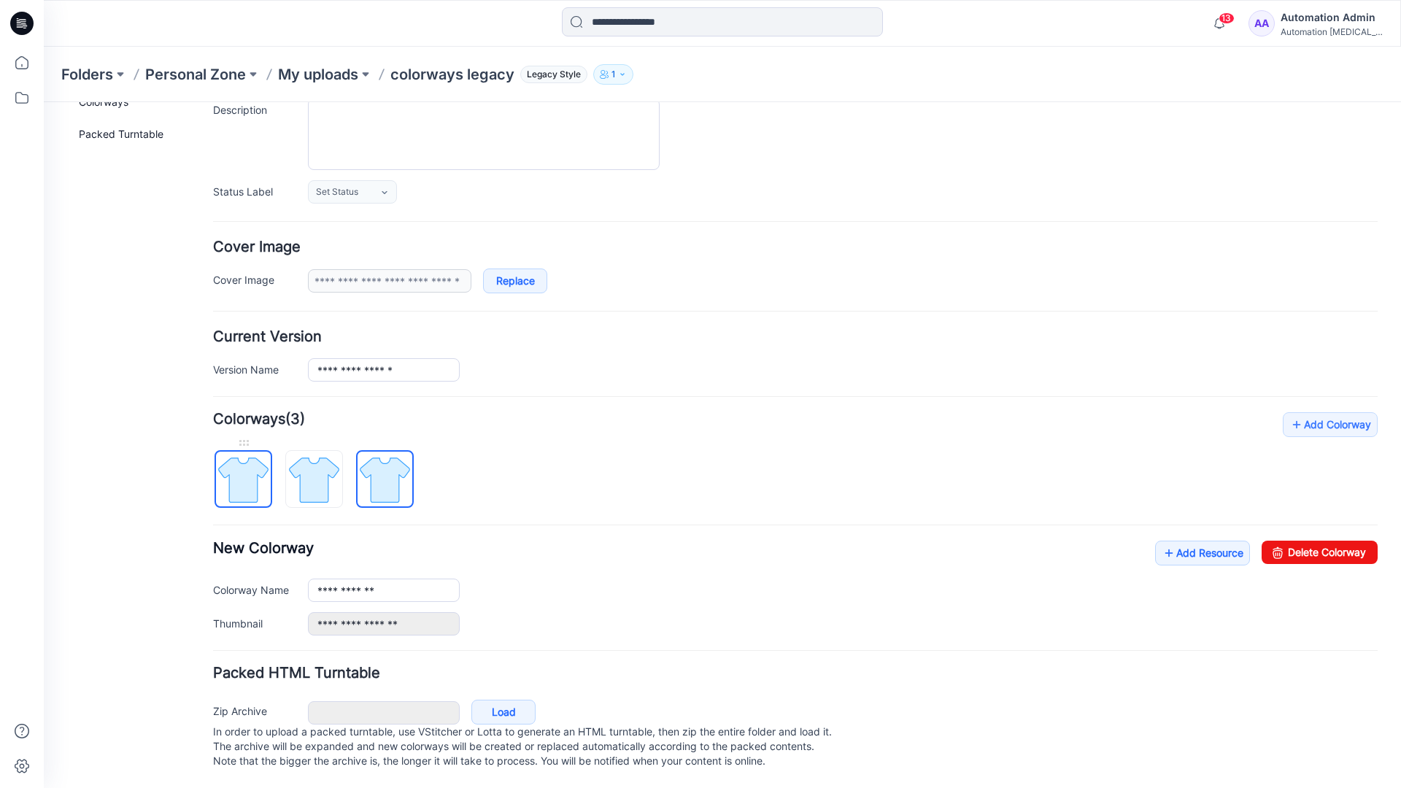
click at [258, 465] on img at bounding box center [243, 479] width 55 height 55
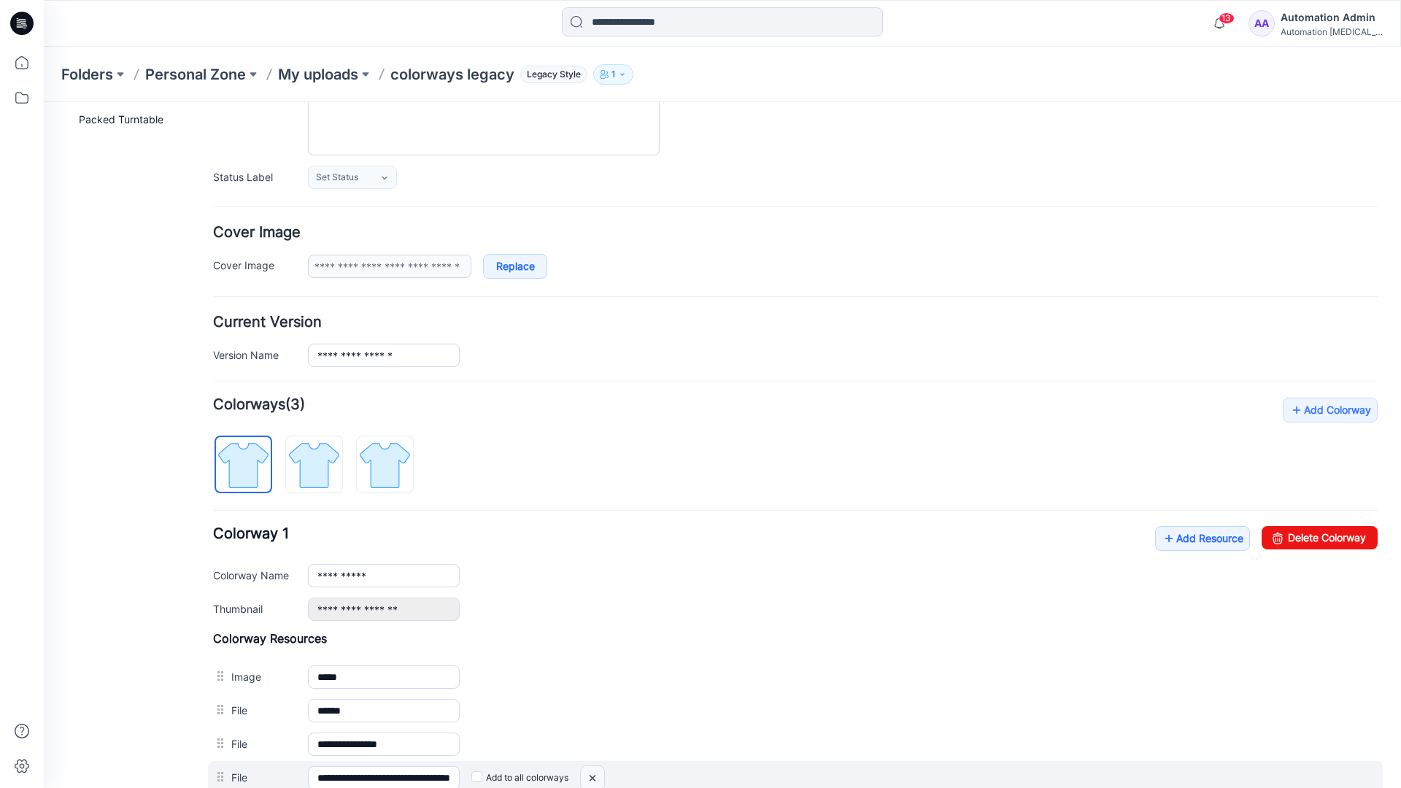
click at [595, 779] on img at bounding box center [592, 778] width 23 height 24
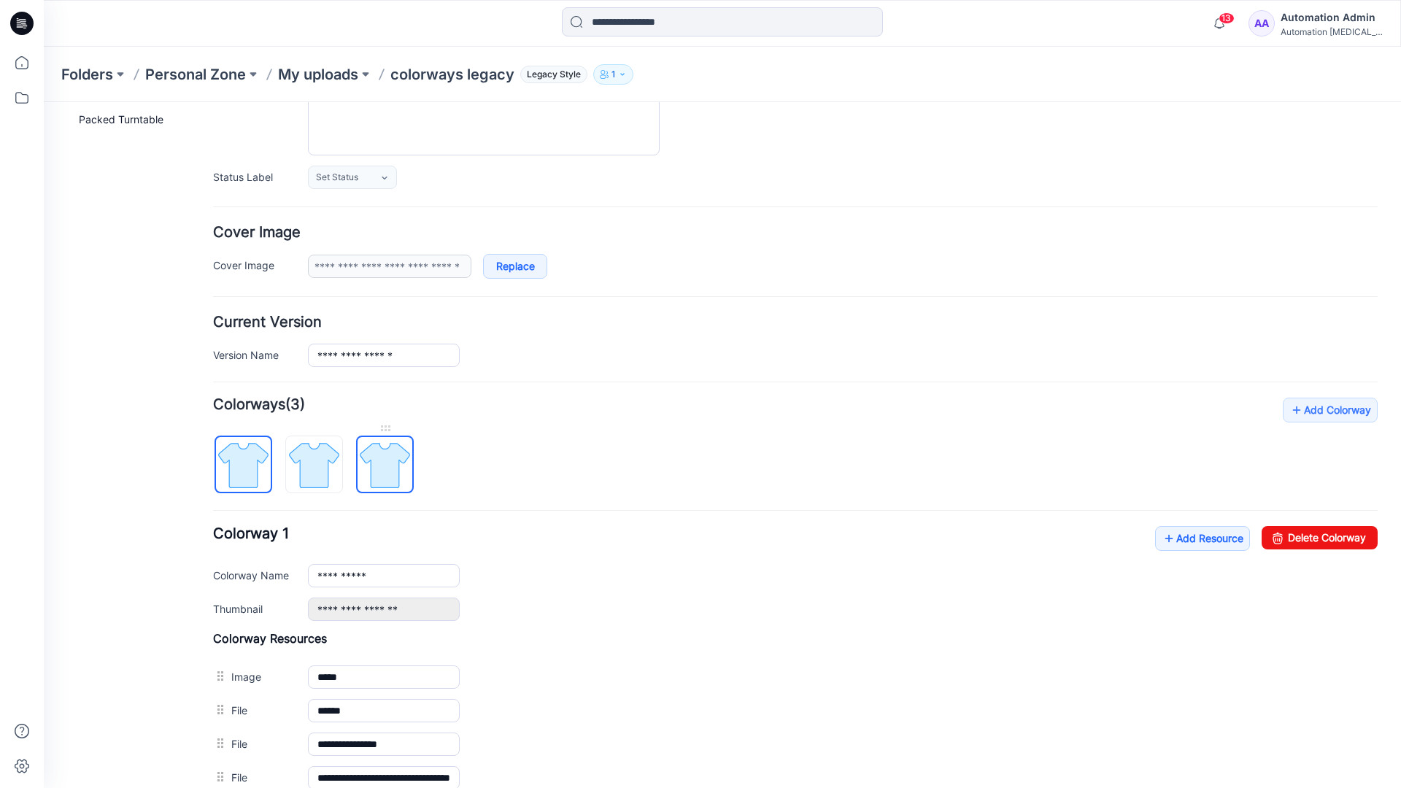
click at [383, 469] on img at bounding box center [385, 465] width 55 height 55
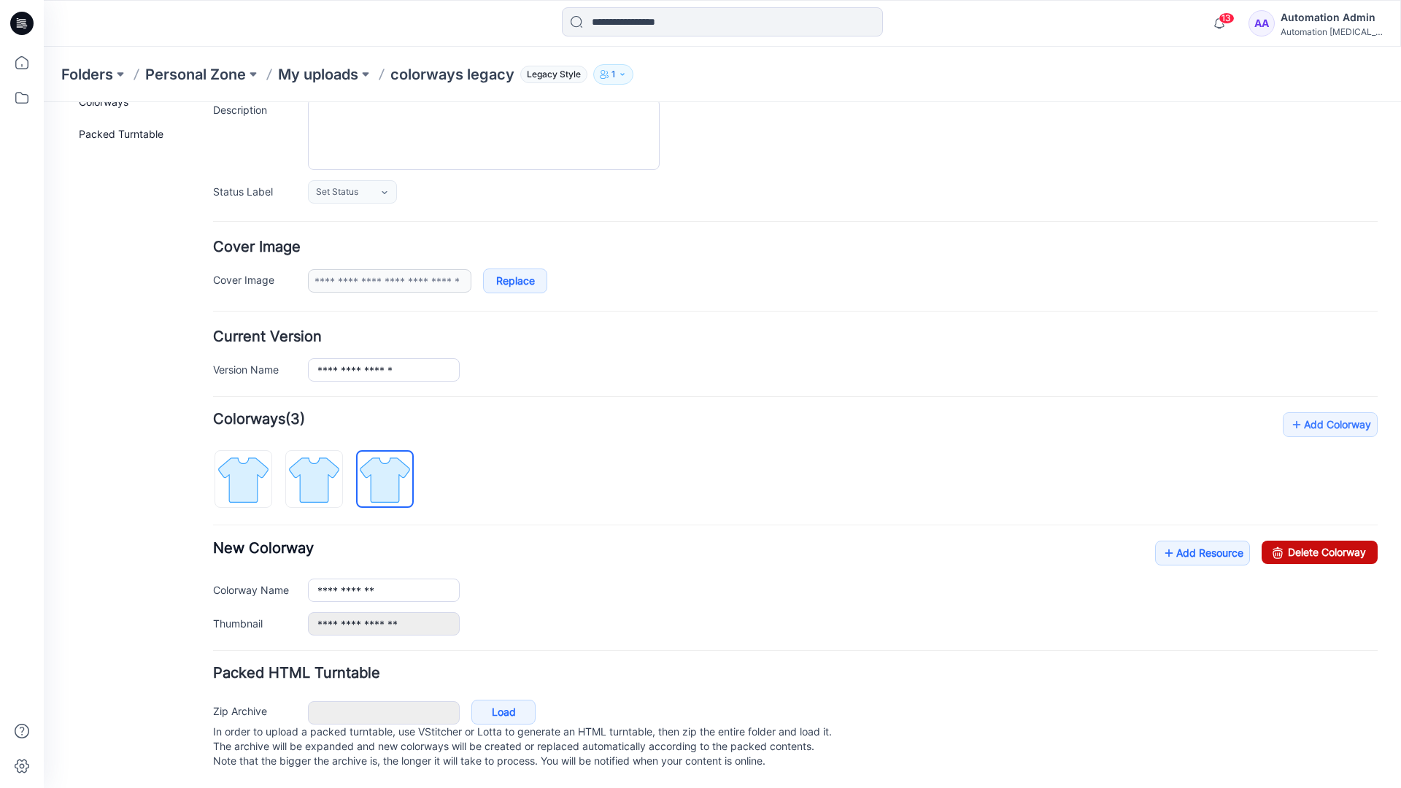
click at [1288, 541] on link "Delete Colorway" at bounding box center [1320, 552] width 116 height 23
click at [336, 458] on img at bounding box center [314, 479] width 55 height 55
click at [1332, 541] on link "Delete Colorway" at bounding box center [1320, 552] width 116 height 23
type input "**********"
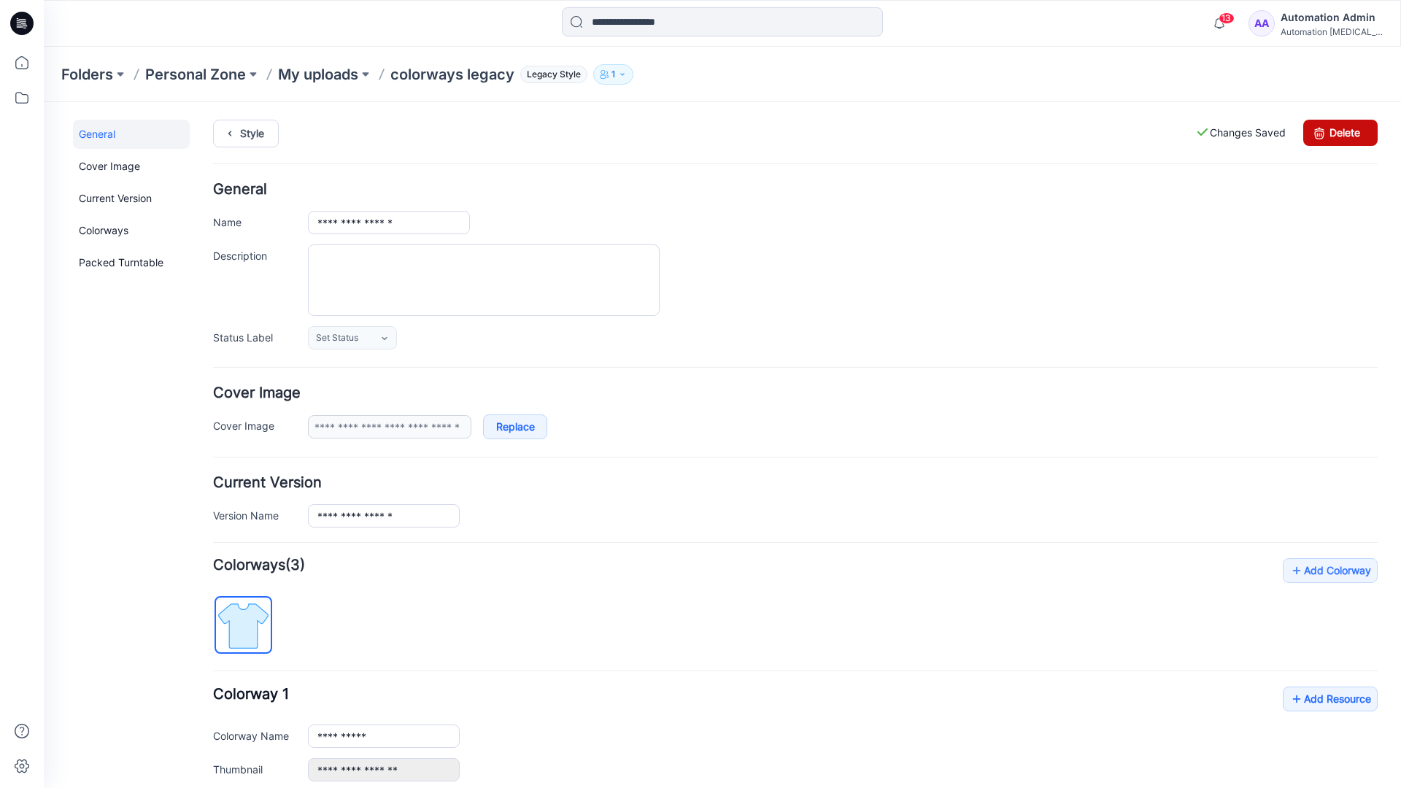
click at [1341, 133] on link "Delete" at bounding box center [1340, 133] width 74 height 26
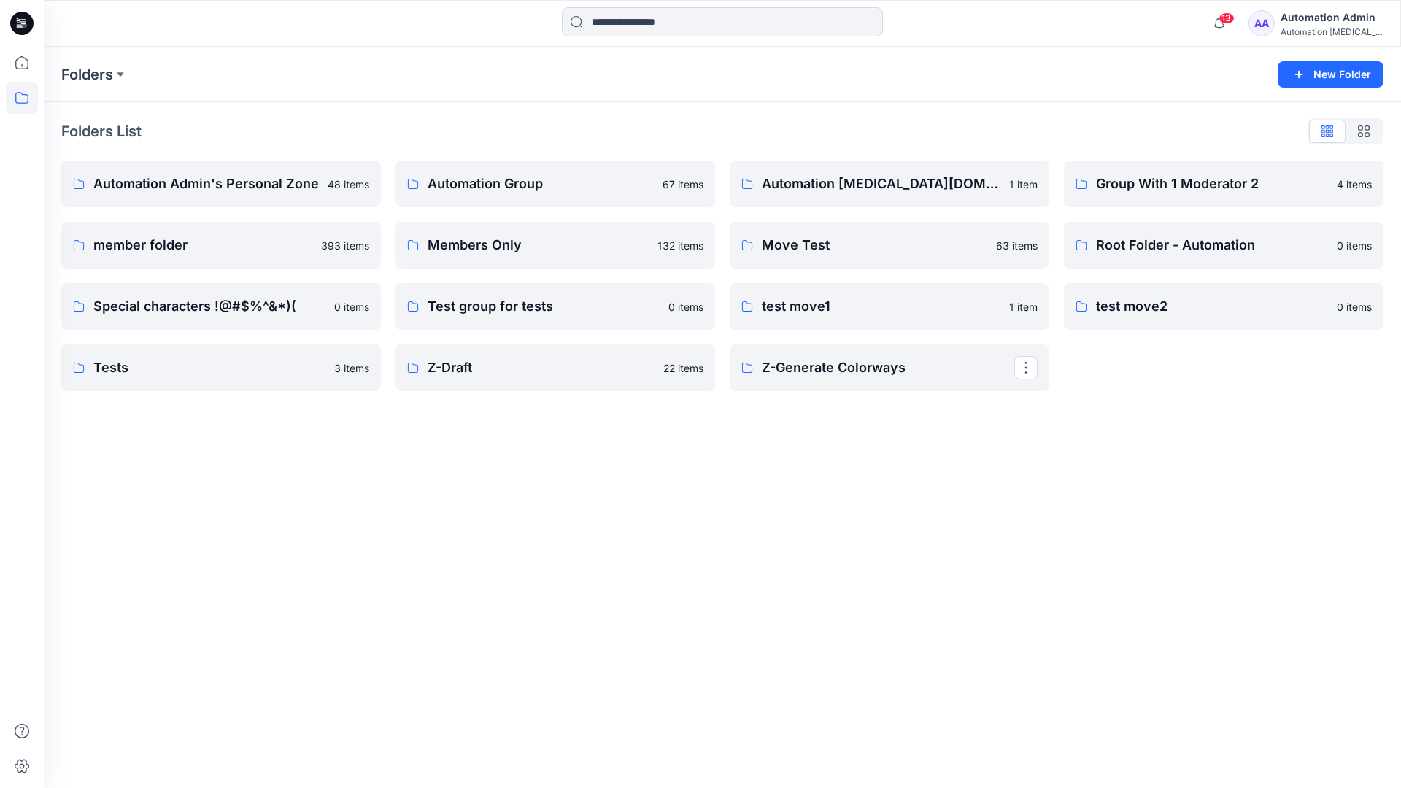
click at [1311, 23] on div "Automation Admin" at bounding box center [1332, 18] width 102 height 18
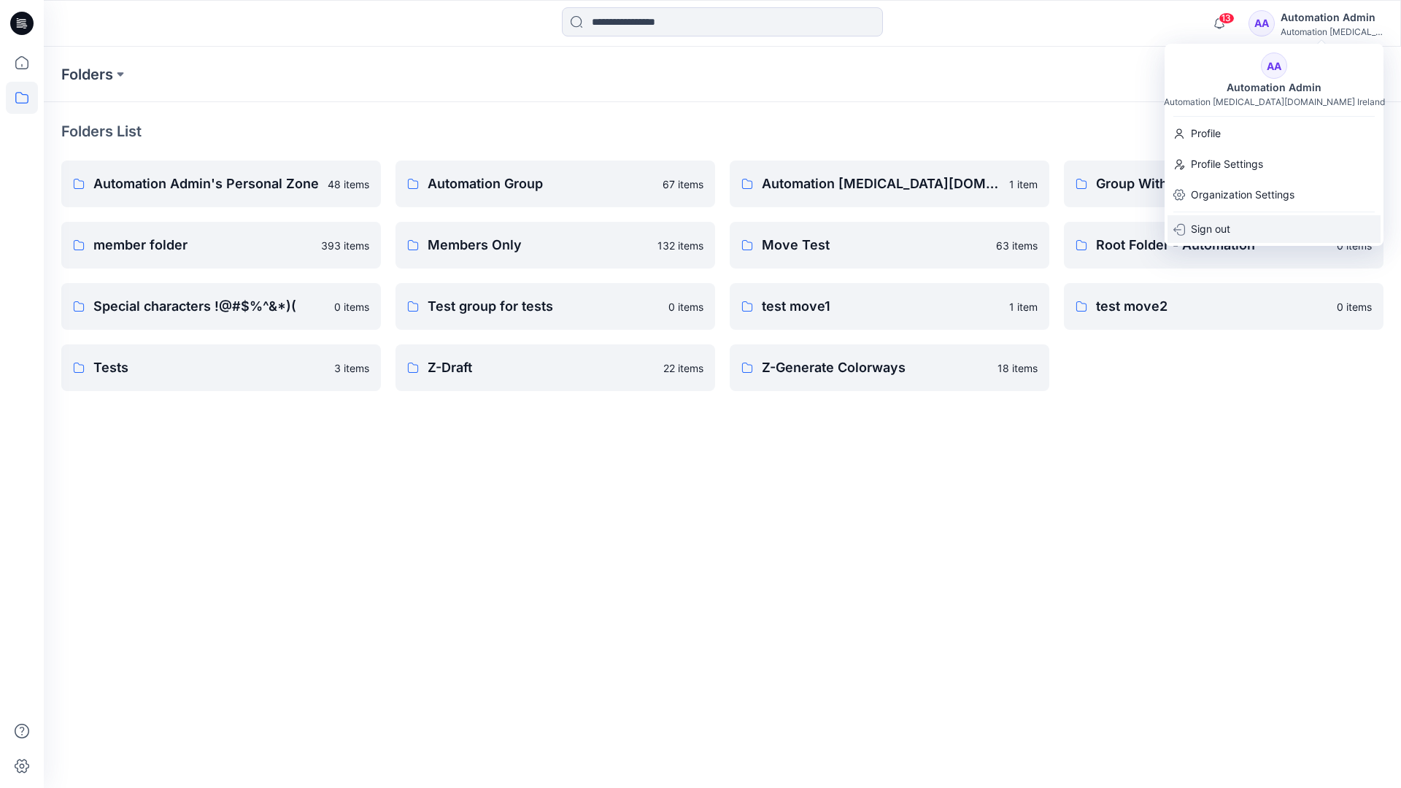
click at [1215, 237] on p "Sign out" at bounding box center [1210, 229] width 39 height 28
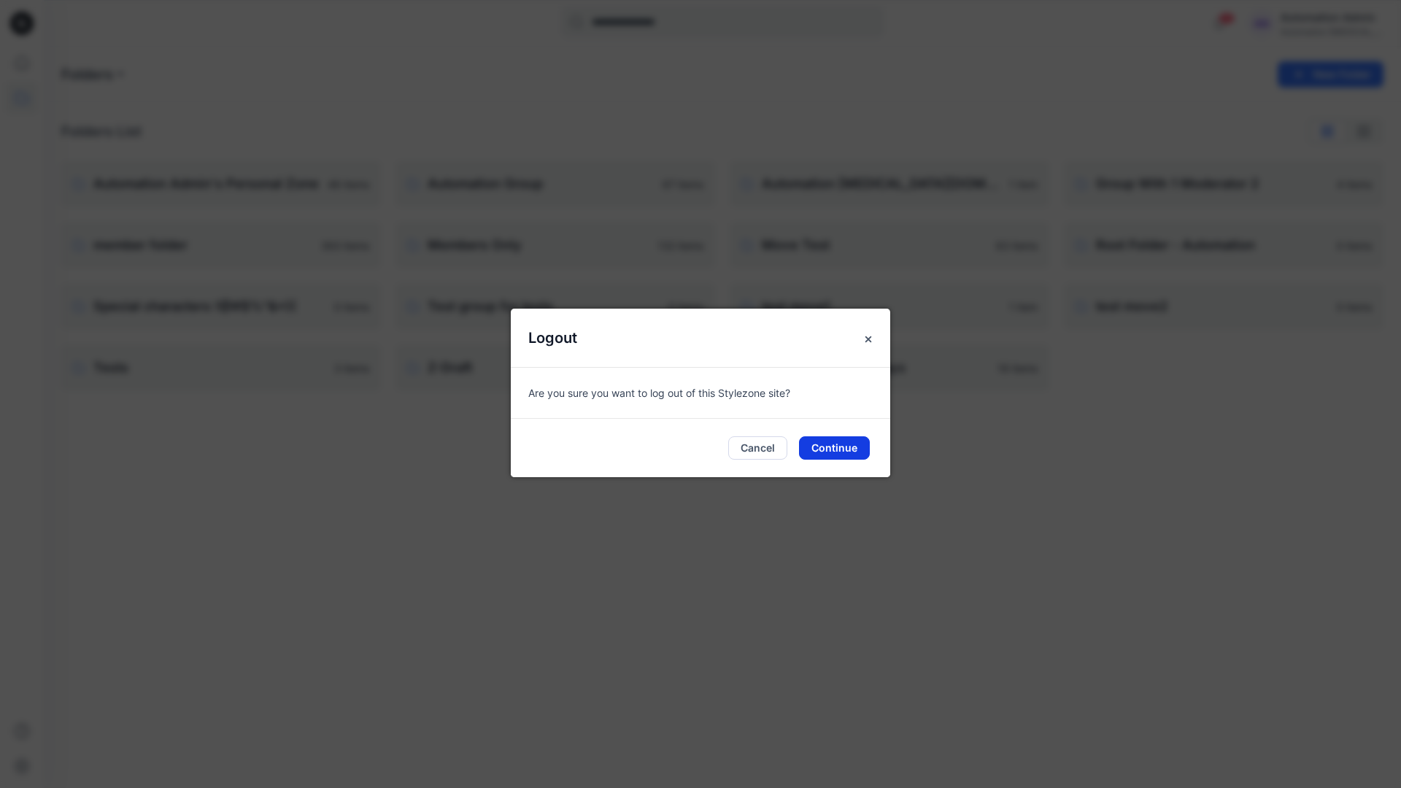
click at [849, 441] on button "Continue" at bounding box center [834, 447] width 71 height 23
